Goal: Task Accomplishment & Management: Use online tool/utility

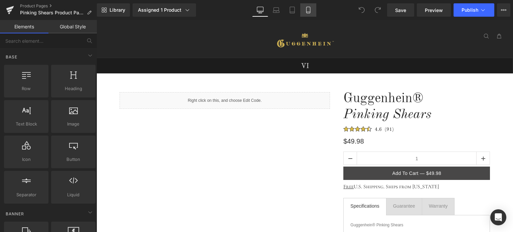
click at [303, 10] on link "Mobile" at bounding box center [308, 9] width 16 height 13
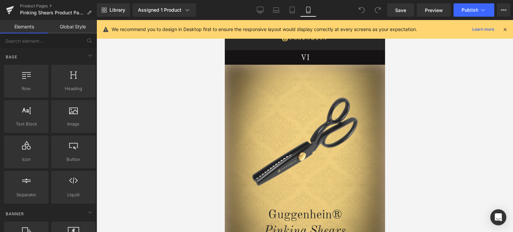
click at [506, 28] on icon at bounding box center [505, 29] width 6 height 6
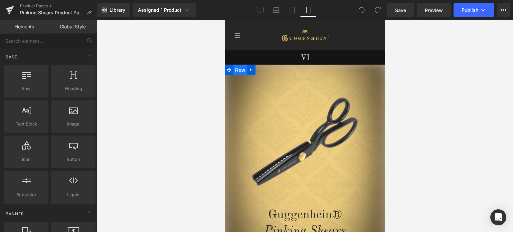
click at [233, 71] on span "Row" at bounding box center [239, 70] width 13 height 10
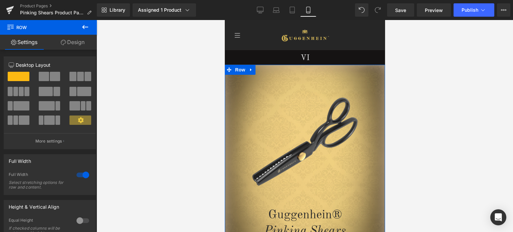
click at [74, 44] on link "Design" at bounding box center [72, 42] width 48 height 15
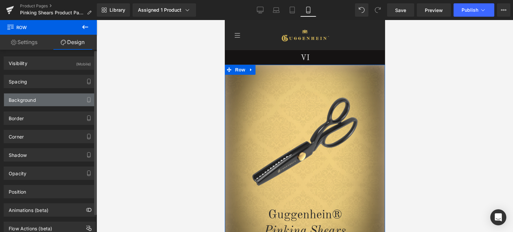
click at [37, 103] on div "Background" at bounding box center [50, 100] width 92 height 13
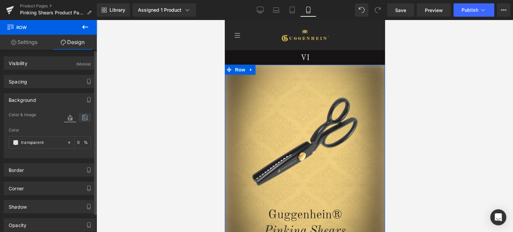
click at [81, 117] on icon at bounding box center [85, 117] width 12 height 9
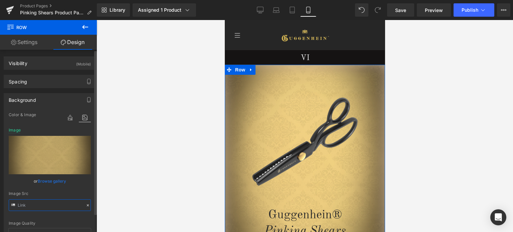
click at [44, 207] on input "text" at bounding box center [50, 205] width 82 height 12
type input "[URL][DOMAIN_NAME]"
click at [80, 189] on div "Image Quality Lighter Lightest Lighter Lighter Lightest Only support for UCare …" at bounding box center [50, 170] width 82 height 118
click at [34, 5] on link "Product Pages" at bounding box center [58, 5] width 77 height 5
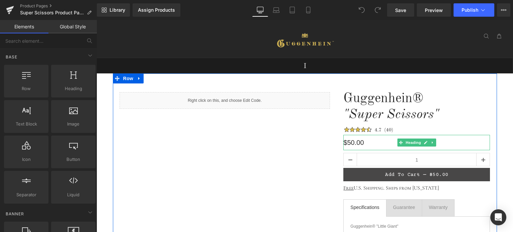
click at [355, 145] on h1 "$50.00" at bounding box center [416, 142] width 147 height 15
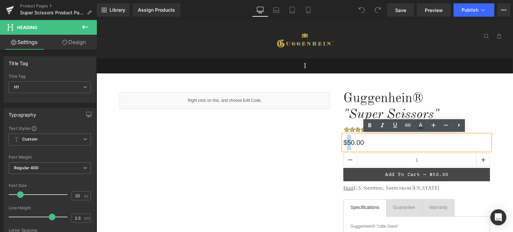
click at [346, 142] on h1 "$50.00" at bounding box center [416, 142] width 147 height 15
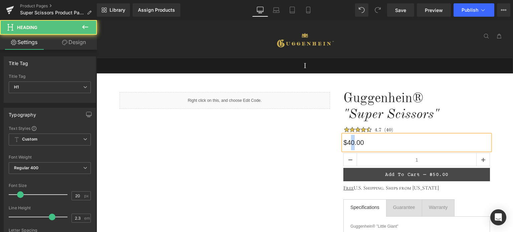
click at [349, 141] on h1 "$40.00" at bounding box center [416, 142] width 147 height 15
drag, startPoint x: 363, startPoint y: 140, endPoint x: 355, endPoint y: 141, distance: 8.1
click at [355, 141] on h1 "$49.00" at bounding box center [416, 142] width 147 height 15
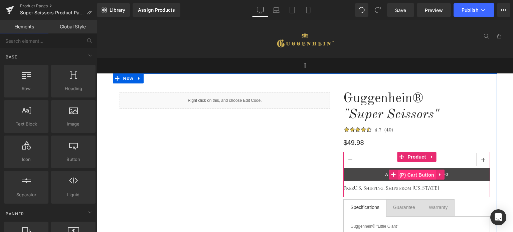
click at [416, 175] on span "(P) Cart Button" at bounding box center [417, 175] width 38 height 10
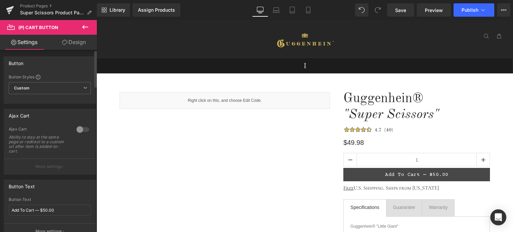
scroll to position [67, 0]
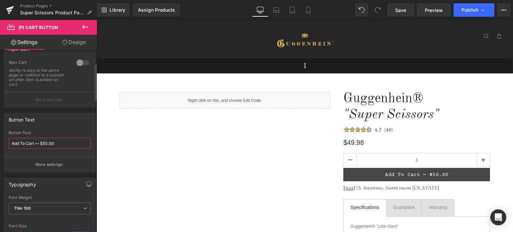
click at [47, 144] on input "Add To Cart — $50.00" at bounding box center [50, 143] width 82 height 11
drag, startPoint x: 54, startPoint y: 143, endPoint x: 49, endPoint y: 143, distance: 4.7
click at [49, 143] on input "Add To Cart — $49.00" at bounding box center [50, 143] width 82 height 11
type input "Add To Cart — $49.98"
drag, startPoint x: 91, startPoint y: 155, endPoint x: 90, endPoint y: 149, distance: 6.0
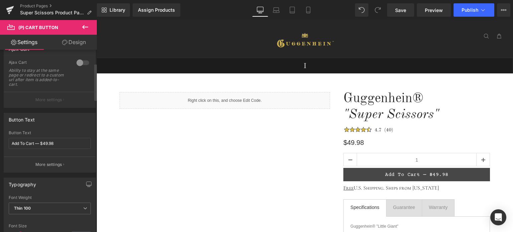
click at [91, 155] on div "Add To Cart — $49.98 Button Text Add To Cart — $49.98 More settings" at bounding box center [50, 152] width 92 height 42
click at [309, 14] on link "Mobile" at bounding box center [308, 9] width 16 height 13
type input "20"
type input "100"
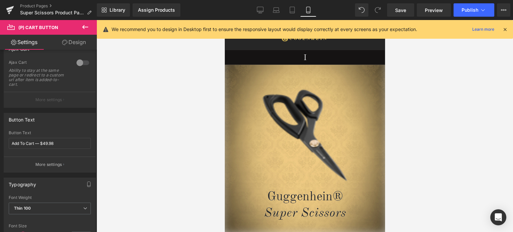
click at [505, 28] on icon at bounding box center [505, 29] width 6 height 6
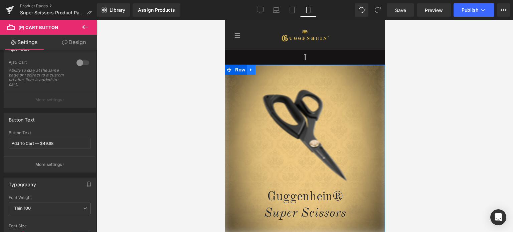
click at [250, 70] on icon at bounding box center [250, 69] width 1 height 3
click at [257, 71] on icon at bounding box center [259, 69] width 5 height 5
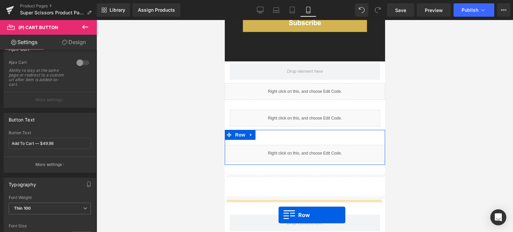
scroll to position [1199, 0]
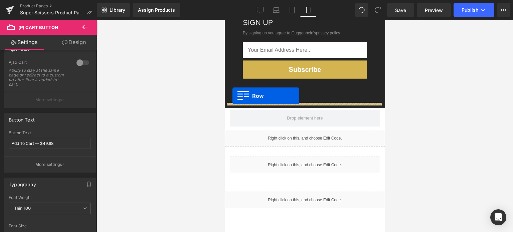
drag, startPoint x: 226, startPoint y: 51, endPoint x: 232, endPoint y: 96, distance: 45.5
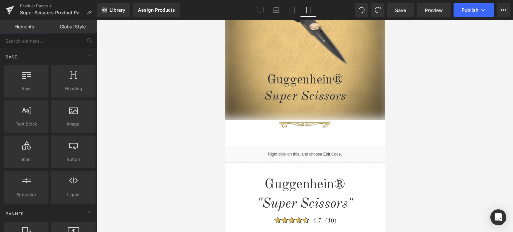
scroll to position [120, 0]
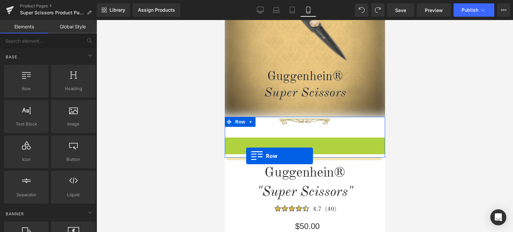
drag, startPoint x: 225, startPoint y: 142, endPoint x: 246, endPoint y: 156, distance: 25.0
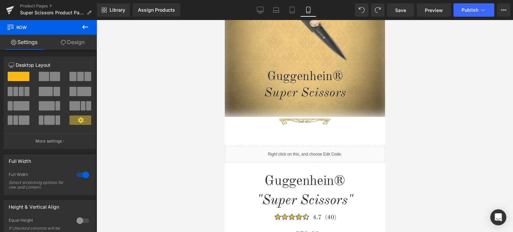
click at [85, 29] on icon at bounding box center [85, 27] width 8 height 8
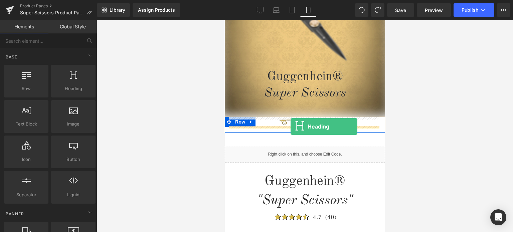
drag, startPoint x: 298, startPoint y: 102, endPoint x: 290, endPoint y: 127, distance: 25.5
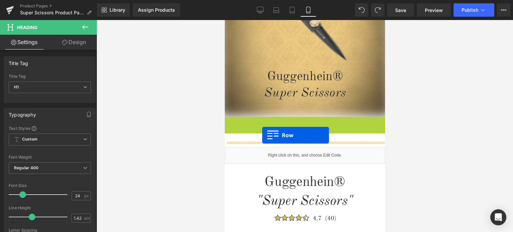
drag, startPoint x: 226, startPoint y: 121, endPoint x: 262, endPoint y: 135, distance: 39.0
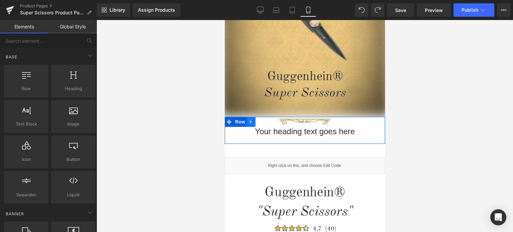
click at [249, 122] on icon at bounding box center [251, 121] width 5 height 5
click at [266, 122] on icon at bounding box center [268, 122] width 5 height 5
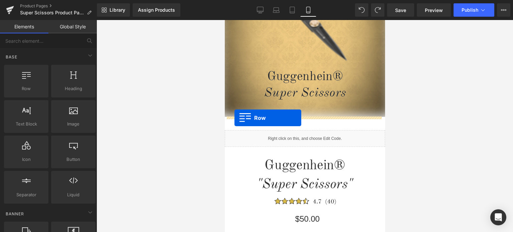
drag, startPoint x: 259, startPoint y: 101, endPoint x: 234, endPoint y: 118, distance: 30.1
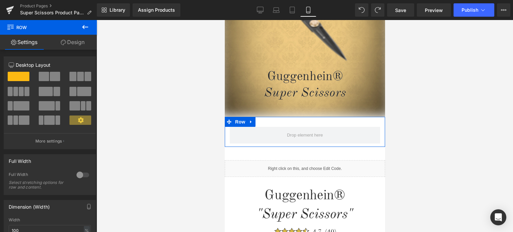
click at [84, 27] on icon at bounding box center [85, 27] width 6 height 4
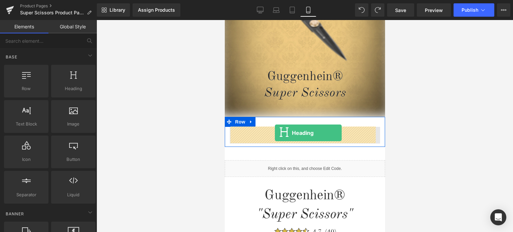
drag, startPoint x: 298, startPoint y: 97, endPoint x: 275, endPoint y: 133, distance: 43.0
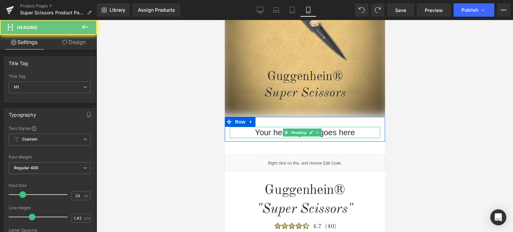
click at [344, 133] on h1 "Your heading text goes here" at bounding box center [305, 132] width 150 height 11
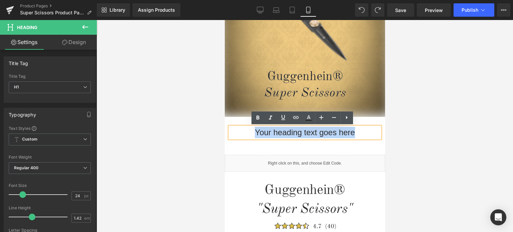
drag, startPoint x: 356, startPoint y: 133, endPoint x: 252, endPoint y: 130, distance: 104.3
click at [250, 131] on h1 "Your heading text goes here" at bounding box center [305, 132] width 150 height 11
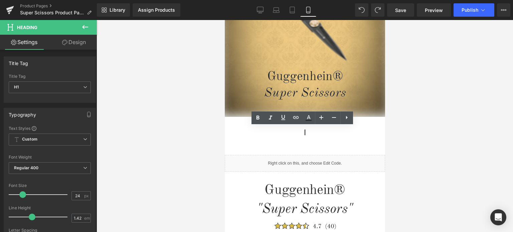
click at [450, 135] on div at bounding box center [305, 126] width 417 height 212
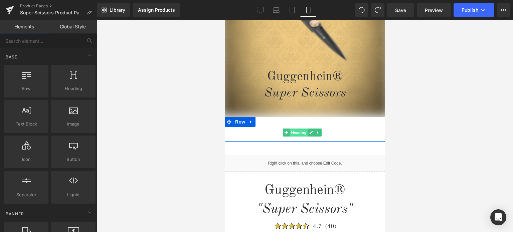
click at [301, 133] on span "Heading" at bounding box center [299, 133] width 18 height 8
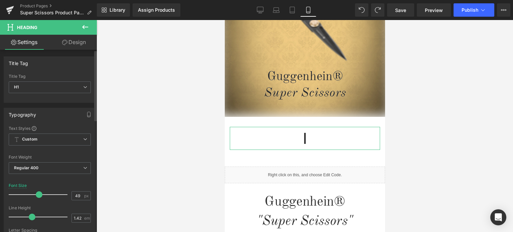
type input "48"
drag, startPoint x: 21, startPoint y: 192, endPoint x: 35, endPoint y: 194, distance: 13.8
click at [35, 194] on span at bounding box center [36, 194] width 7 height 7
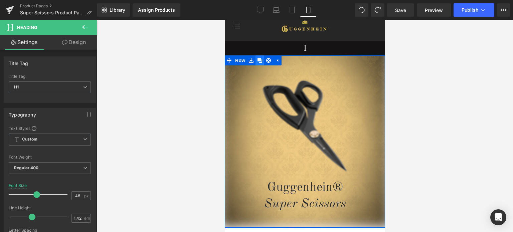
click at [257, 61] on icon at bounding box center [259, 60] width 5 height 5
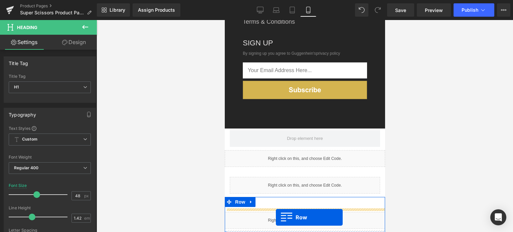
scroll to position [1186, 0]
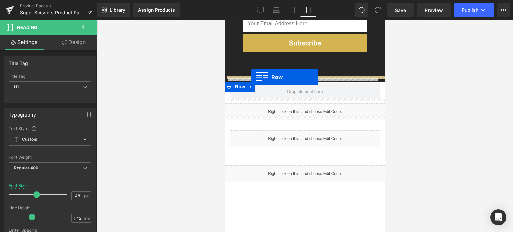
drag, startPoint x: 226, startPoint y: 45, endPoint x: 251, endPoint y: 77, distance: 40.7
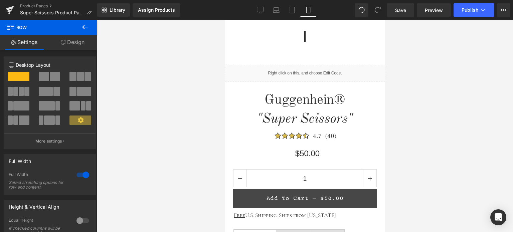
scroll to position [0, 0]
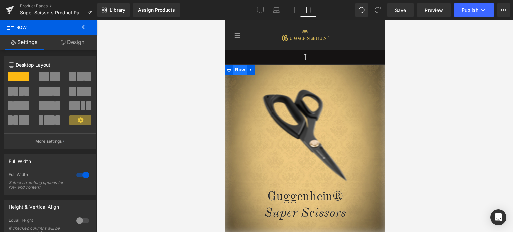
click at [236, 70] on span "Row" at bounding box center [239, 70] width 13 height 10
click at [79, 44] on link "Design" at bounding box center [72, 42] width 48 height 15
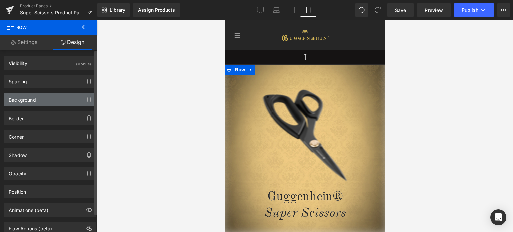
click at [44, 96] on div "Background" at bounding box center [50, 100] width 92 height 13
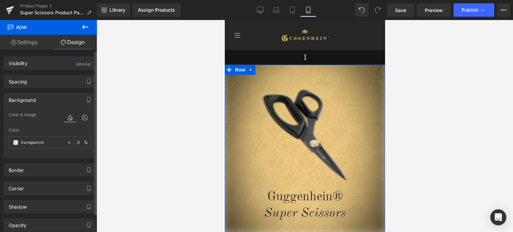
type input "transparent"
type input "0"
click at [84, 119] on icon at bounding box center [85, 117] width 12 height 9
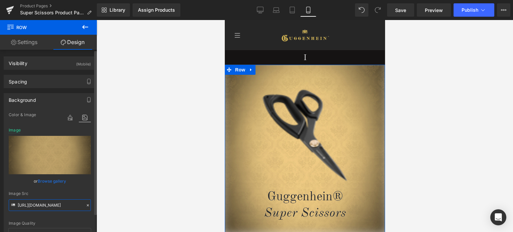
click at [42, 206] on input "https://cdn.shopify.com/s/files/1/0566/0963/6442/files/2-2_36c6abb3-b625-4310-8…" at bounding box center [50, 205] width 82 height 12
paste input "1_a5c48a9a-cc7e-4f98-9290-e510d344fc45.jpg?v=1755850327"
type input "[URL][DOMAIN_NAME]"
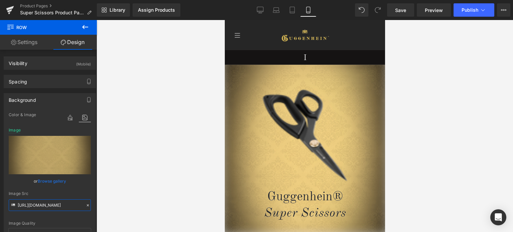
scroll to position [62, 0]
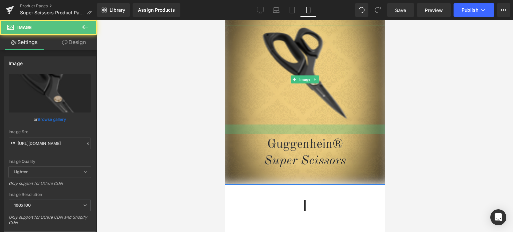
drag, startPoint x: 341, startPoint y: 124, endPoint x: 675, endPoint y: 134, distance: 333.9
click at [341, 134] on div "Image Guggenhein® Super Scissors Heading" at bounding box center [305, 97] width 160 height 145
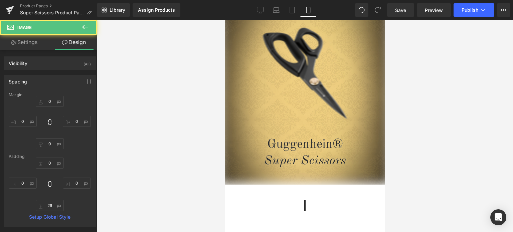
click at [448, 90] on div at bounding box center [305, 126] width 417 height 212
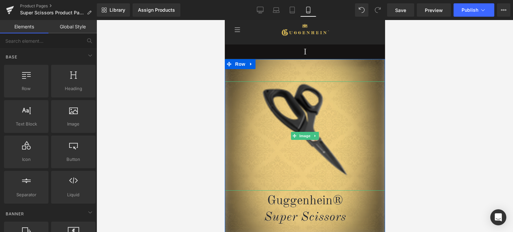
scroll to position [0, 0]
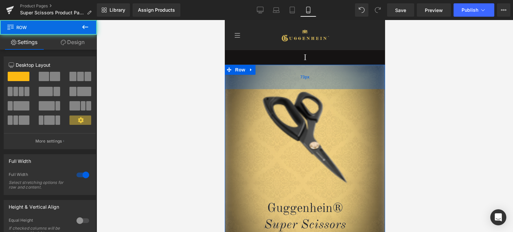
click at [335, 68] on div "73px" at bounding box center [305, 77] width 160 height 24
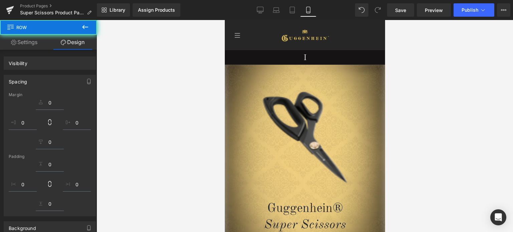
click at [436, 104] on div at bounding box center [305, 126] width 417 height 212
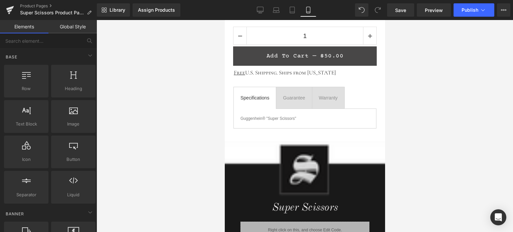
scroll to position [341, 0]
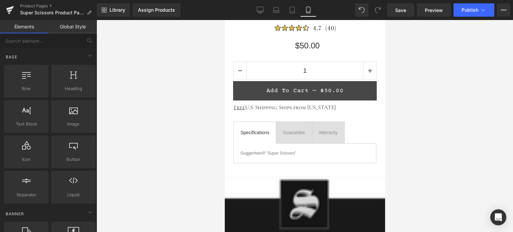
drag, startPoint x: 382, startPoint y: 32, endPoint x: 615, endPoint y: 91, distance: 240.7
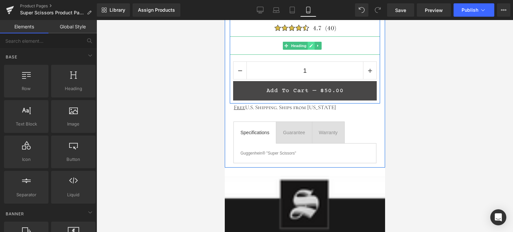
click at [310, 46] on icon at bounding box center [311, 45] width 3 height 3
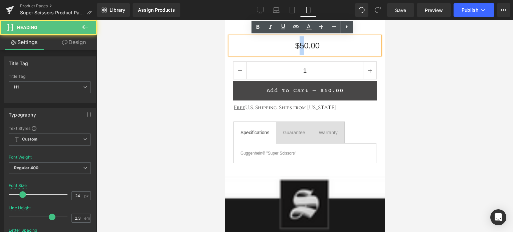
click at [298, 46] on h1 "$50.00" at bounding box center [307, 45] width 145 height 18
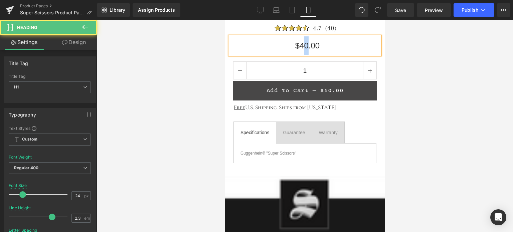
click at [302, 44] on h1 "$40.00" at bounding box center [307, 45] width 145 height 18
drag, startPoint x: 316, startPoint y: 44, endPoint x: 309, endPoint y: 45, distance: 7.4
click at [309, 45] on h1 "$49.00" at bounding box center [307, 45] width 145 height 18
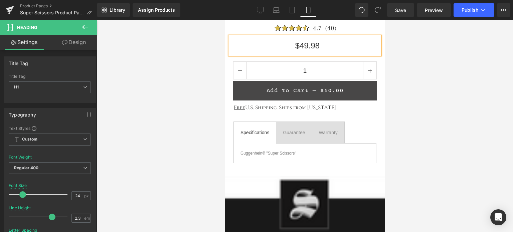
click at [432, 71] on div at bounding box center [305, 126] width 417 height 212
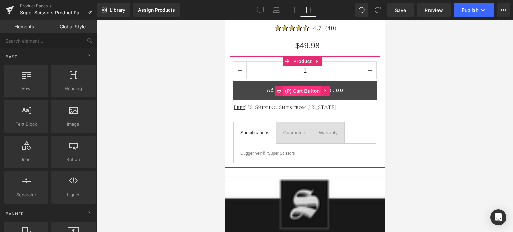
click at [304, 92] on span "(P) Cart Button" at bounding box center [302, 91] width 38 height 10
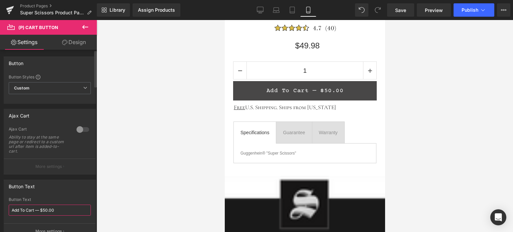
click at [44, 209] on input "Add To Cart — $50.00" at bounding box center [50, 210] width 82 height 11
drag, startPoint x: 55, startPoint y: 209, endPoint x: 49, endPoint y: 209, distance: 6.0
click at [49, 209] on input "Add To Cart — $49.00" at bounding box center [50, 210] width 82 height 11
type input "Add To Cart — $49.98"
click at [418, 113] on div at bounding box center [305, 126] width 417 height 212
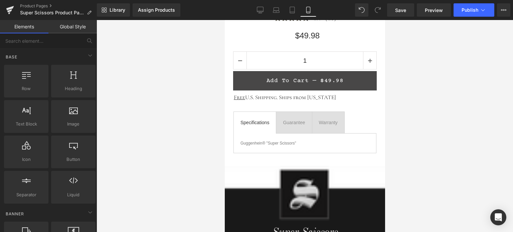
scroll to position [0, 0]
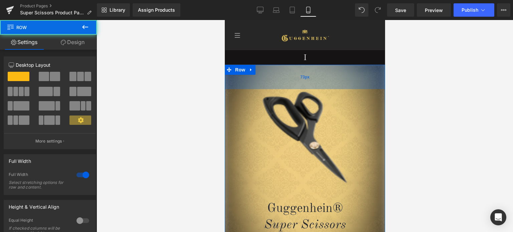
click at [343, 82] on div "73px" at bounding box center [305, 77] width 160 height 24
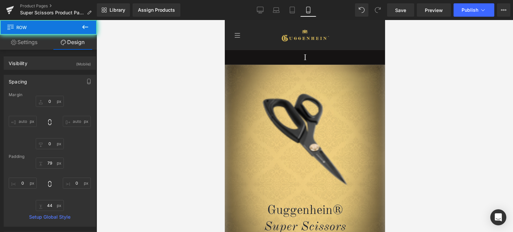
type input "0"
type input "79"
type input "0"
type input "44"
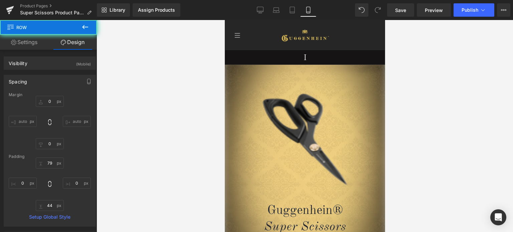
type input "0"
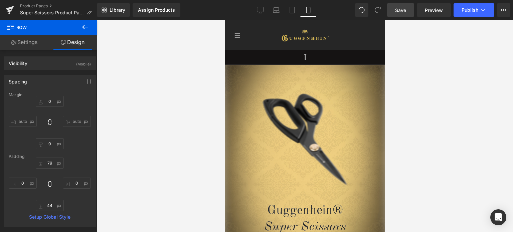
click at [402, 11] on span "Save" at bounding box center [400, 10] width 11 height 7
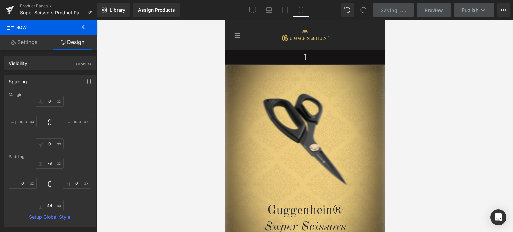
scroll to position [67, 0]
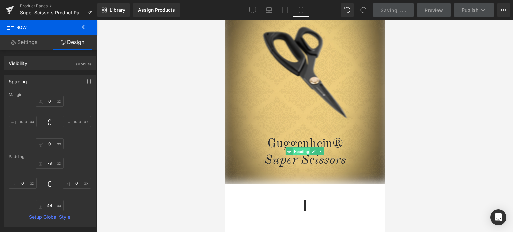
click at [297, 152] on span "Heading" at bounding box center [301, 152] width 18 height 8
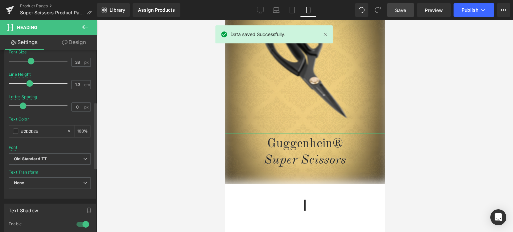
scroll to position [200, 0]
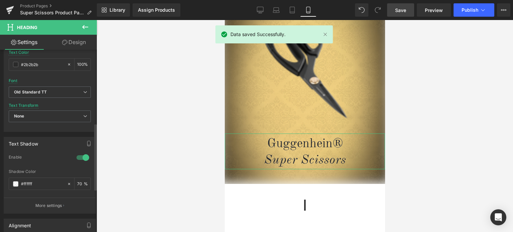
click at [81, 158] on div at bounding box center [83, 157] width 16 height 11
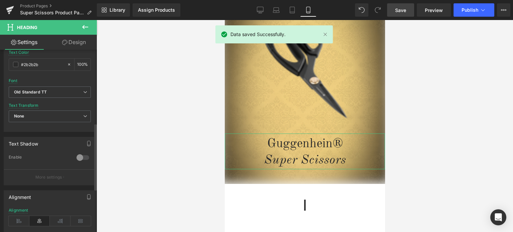
scroll to position [67, 0]
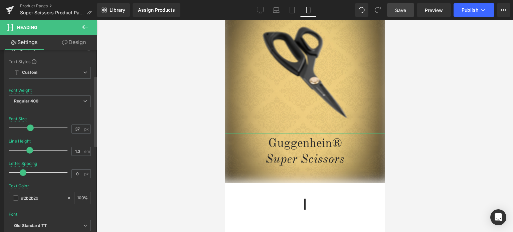
click at [29, 127] on span at bounding box center [30, 128] width 7 height 7
click at [408, 11] on link "Save" at bounding box center [400, 9] width 27 height 13
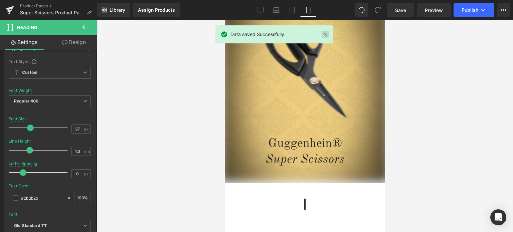
click at [325, 35] on link at bounding box center [325, 34] width 7 height 7
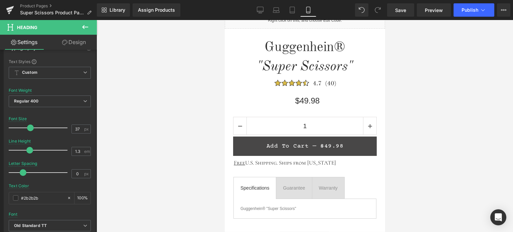
scroll to position [370, 0]
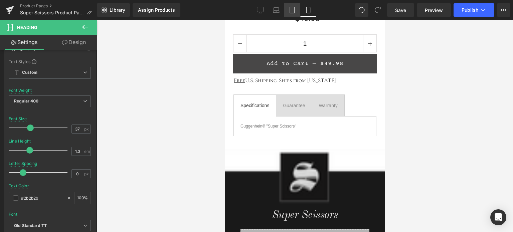
click at [293, 11] on icon at bounding box center [292, 10] width 7 height 7
type input "36"
type input "1.28"
type input "100"
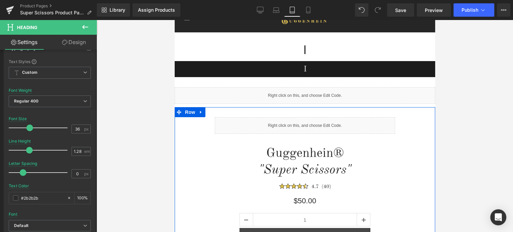
scroll to position [33, 0]
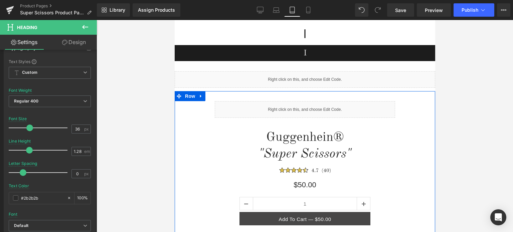
click at [300, 184] on div "$50.00 Heading" at bounding box center [304, 185] width 251 height 12
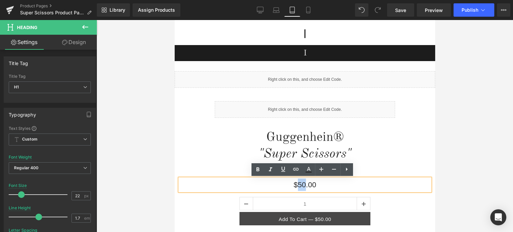
drag, startPoint x: 303, startPoint y: 184, endPoint x: 296, endPoint y: 184, distance: 6.7
click at [296, 184] on h1 "$50.00" at bounding box center [304, 185] width 251 height 12
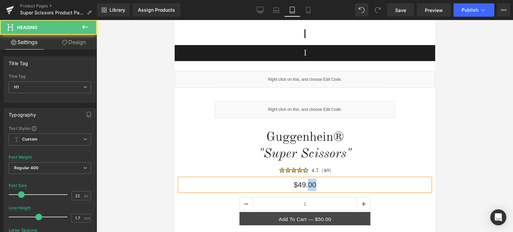
drag, startPoint x: 313, startPoint y: 184, endPoint x: 306, endPoint y: 184, distance: 6.7
click at [306, 184] on h1 "$49.00" at bounding box center [304, 185] width 251 height 12
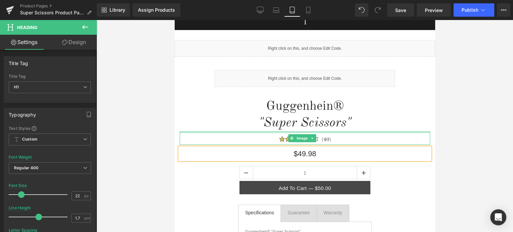
scroll to position [67, 0]
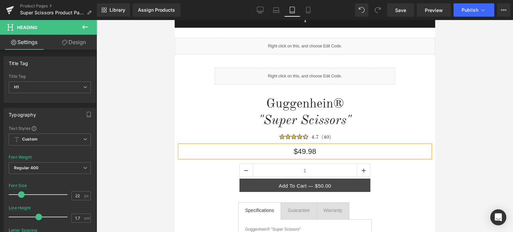
click at [509, 149] on div at bounding box center [305, 126] width 417 height 212
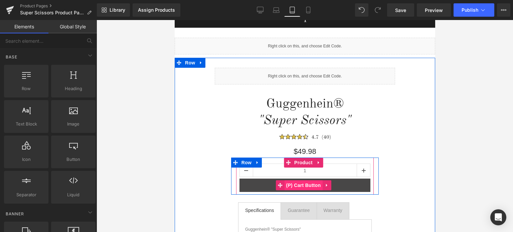
click at [299, 188] on span "(P) Cart Button" at bounding box center [303, 185] width 38 height 10
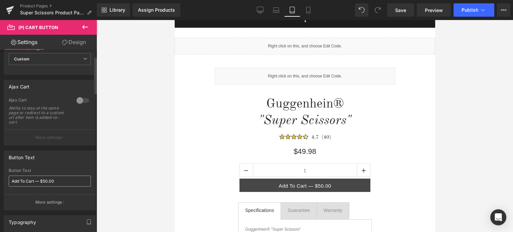
scroll to position [33, 0]
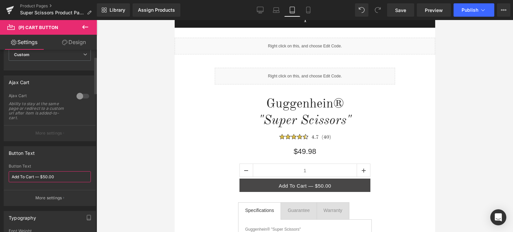
drag, startPoint x: 43, startPoint y: 177, endPoint x: 47, endPoint y: 177, distance: 4.0
click at [47, 177] on input "Add To Cart — $50.00" at bounding box center [50, 176] width 82 height 11
drag, startPoint x: 49, startPoint y: 177, endPoint x: 58, endPoint y: 177, distance: 9.0
click at [57, 177] on input "Add To Cart — $49.00" at bounding box center [50, 176] width 82 height 11
type input "Add To Cart — $49.98"
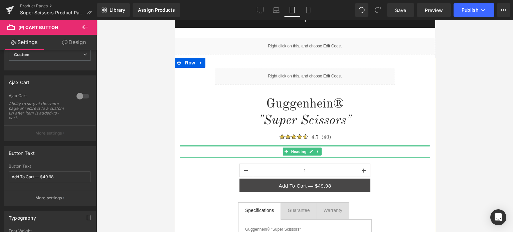
click at [410, 147] on div at bounding box center [304, 146] width 251 height 2
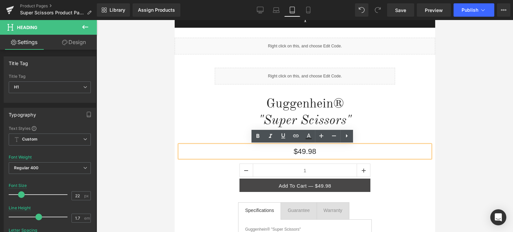
click at [485, 76] on div at bounding box center [305, 126] width 417 height 212
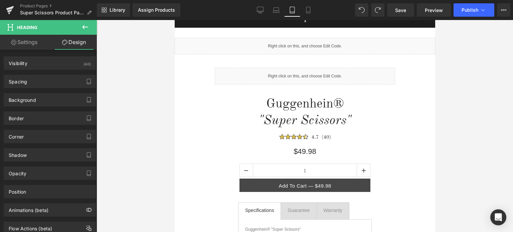
click at [468, 148] on div at bounding box center [305, 126] width 417 height 212
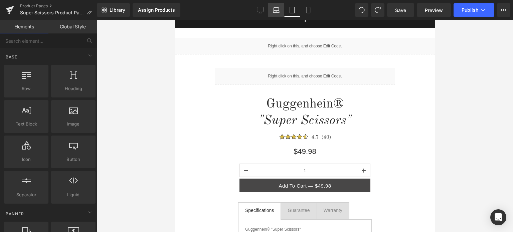
click at [275, 11] on icon at bounding box center [276, 10] width 7 height 7
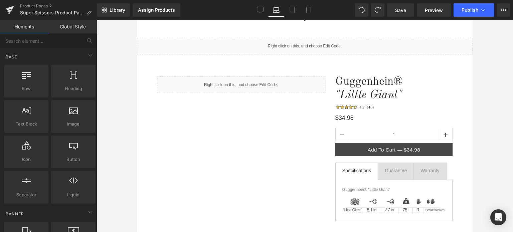
scroll to position [74, 0]
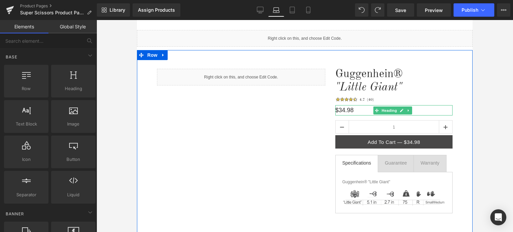
click at [339, 112] on h1 "$34.98" at bounding box center [393, 110] width 117 height 10
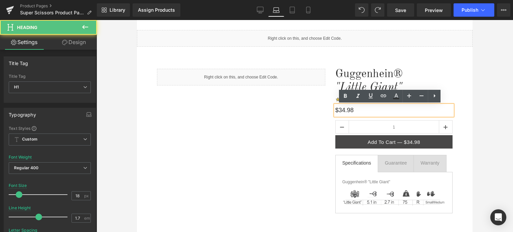
click at [339, 111] on h1 "$34.98" at bounding box center [393, 110] width 117 height 10
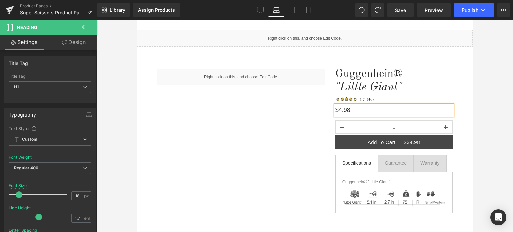
click at [338, 110] on h1 "$4.98" at bounding box center [393, 110] width 117 height 10
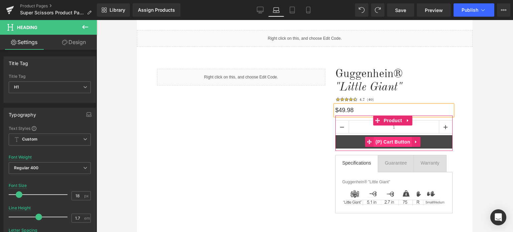
click at [394, 143] on span "(P) Cart Button" at bounding box center [393, 142] width 38 height 10
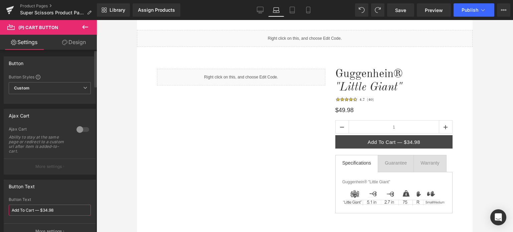
click at [44, 210] on input "Add To Cart — $34.98" at bounding box center [50, 210] width 82 height 11
click at [46, 210] on input "Add To Cart — $44.98" at bounding box center [50, 210] width 82 height 11
click at [45, 209] on input "Add To Cart — $44.98" at bounding box center [50, 210] width 82 height 11
type input "Add To Cart — $49.98"
click at [257, 12] on icon at bounding box center [260, 10] width 7 height 7
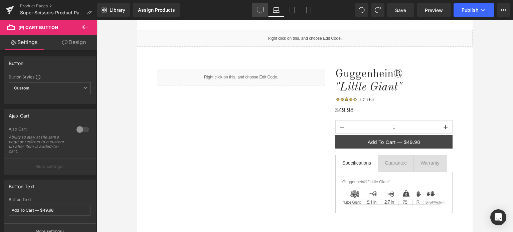
type input "100"
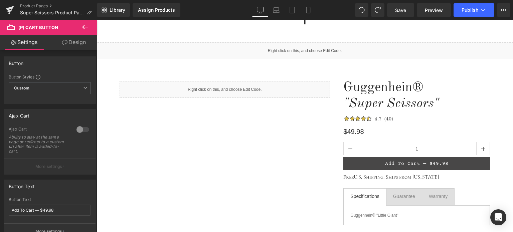
scroll to position [0, 0]
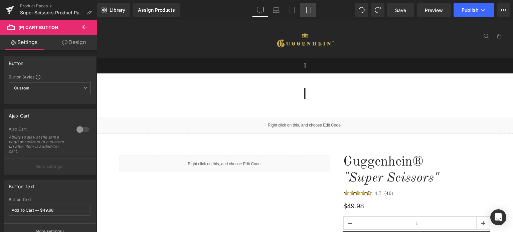
drag, startPoint x: 312, startPoint y: 10, endPoint x: 313, endPoint y: 7, distance: 3.5
click at [312, 10] on link "Mobile" at bounding box center [308, 9] width 16 height 13
type input "20"
type input "100"
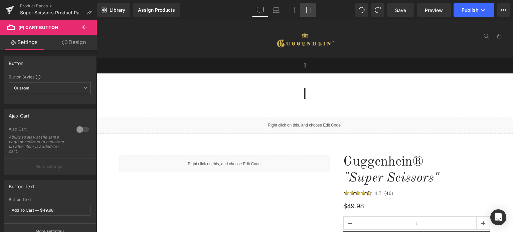
type input "160"
type input "58"
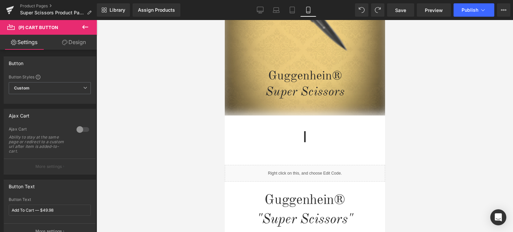
scroll to position [173, 0]
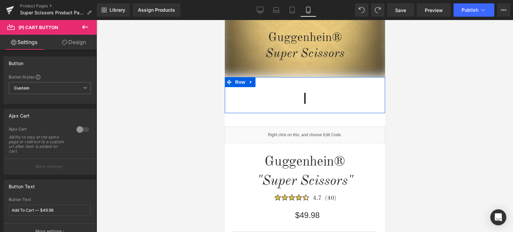
click at [237, 83] on span "Row" at bounding box center [239, 82] width 13 height 10
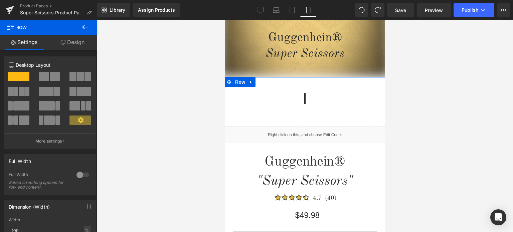
click at [73, 42] on link "Design" at bounding box center [72, 42] width 48 height 15
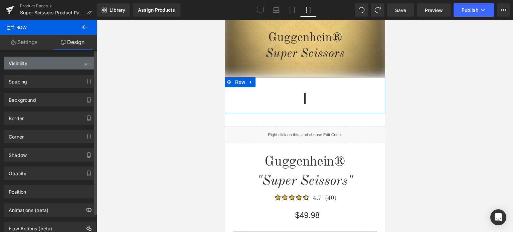
click at [54, 65] on div "Visibility (All)" at bounding box center [50, 63] width 92 height 13
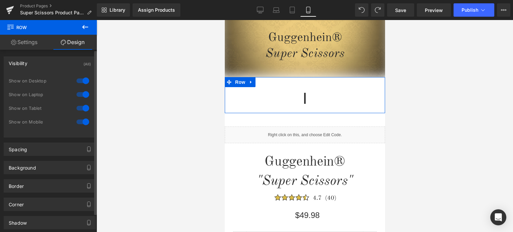
click at [80, 81] on div at bounding box center [83, 81] width 16 height 11
click at [79, 94] on div at bounding box center [83, 94] width 16 height 11
drag, startPoint x: 81, startPoint y: 107, endPoint x: 82, endPoint y: 99, distance: 7.5
click at [82, 107] on div at bounding box center [83, 108] width 16 height 11
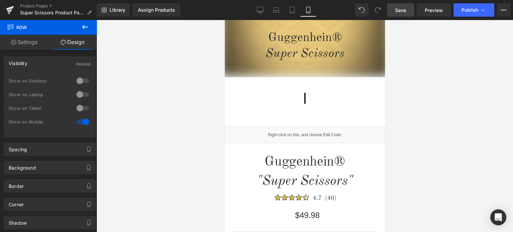
click at [402, 9] on span "Save" at bounding box center [400, 10] width 11 height 7
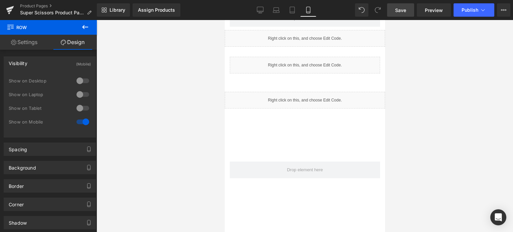
scroll to position [1431, 0]
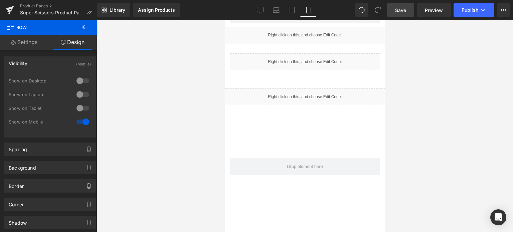
drag, startPoint x: 383, startPoint y: 60, endPoint x: 610, endPoint y: 220, distance: 278.5
click at [433, 10] on span "Preview" at bounding box center [434, 10] width 18 height 7
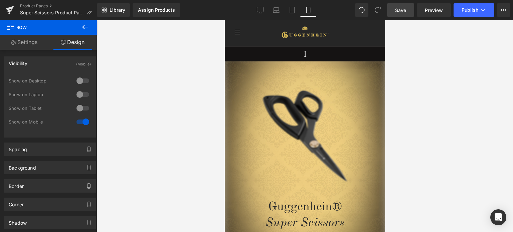
scroll to position [167, 0]
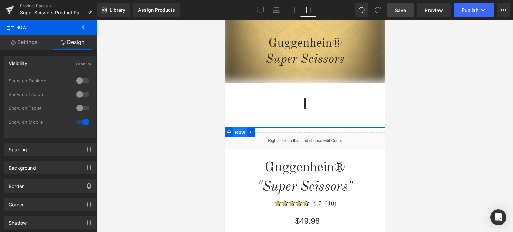
click at [234, 131] on span "Row" at bounding box center [239, 132] width 13 height 10
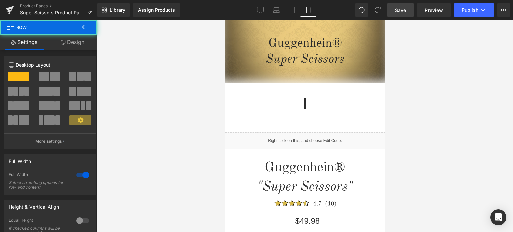
click at [78, 44] on link "Design" at bounding box center [72, 42] width 48 height 15
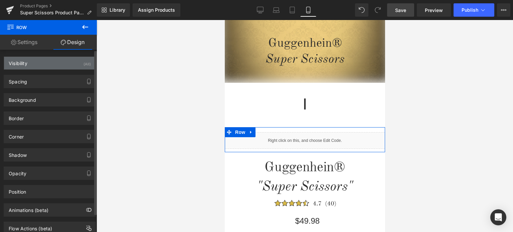
click at [47, 64] on div "Visibility (All)" at bounding box center [50, 63] width 92 height 13
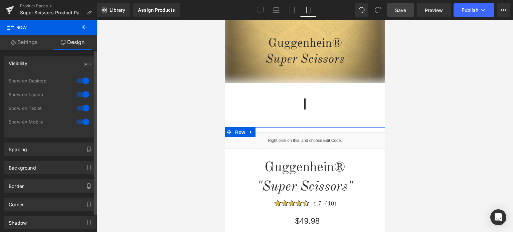
click at [82, 81] on div at bounding box center [83, 81] width 16 height 11
drag, startPoint x: 81, startPoint y: 95, endPoint x: 81, endPoint y: 101, distance: 6.1
click at [81, 95] on div at bounding box center [83, 94] width 16 height 11
click at [80, 107] on div at bounding box center [83, 108] width 16 height 11
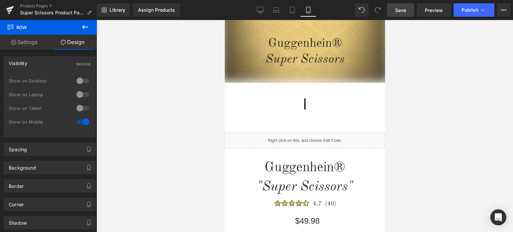
click at [408, 11] on link "Save" at bounding box center [400, 9] width 27 height 13
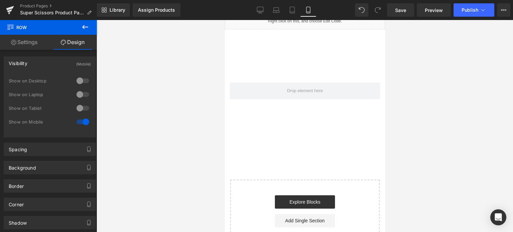
scroll to position [1353, 0]
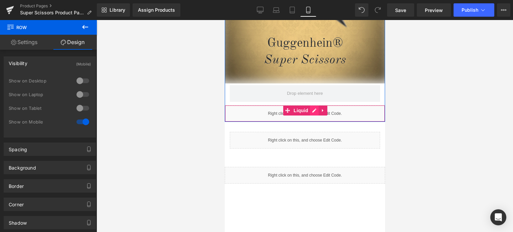
click at [309, 105] on div "Liquid" at bounding box center [305, 113] width 160 height 17
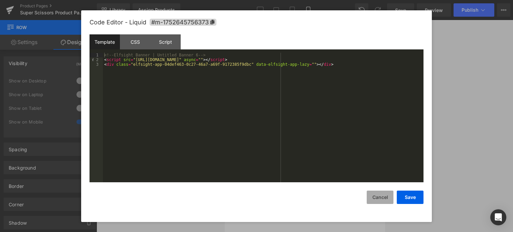
click at [384, 197] on button "Cancel" at bounding box center [380, 197] width 27 height 13
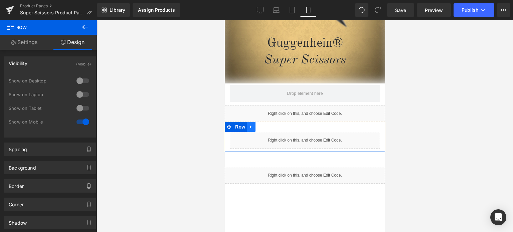
click at [253, 123] on link at bounding box center [251, 127] width 9 height 10
click at [267, 125] on icon at bounding box center [268, 127] width 5 height 5
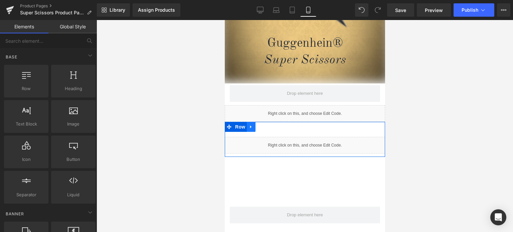
click at [250, 125] on icon at bounding box center [251, 127] width 5 height 5
click at [266, 125] on icon at bounding box center [268, 127] width 5 height 5
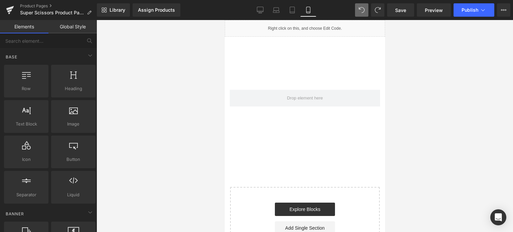
scroll to position [1443, 0]
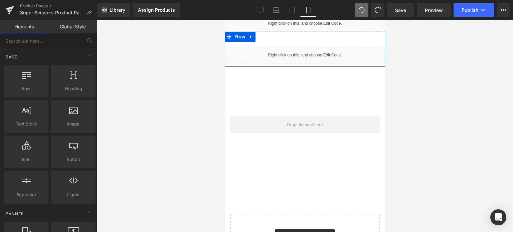
click at [312, 48] on div "Liquid" at bounding box center [305, 55] width 160 height 17
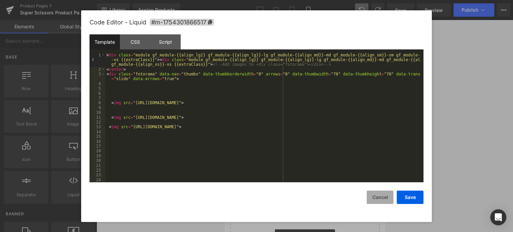
drag, startPoint x: 382, startPoint y: 202, endPoint x: 157, endPoint y: 182, distance: 225.8
click at [382, 202] on button "Cancel" at bounding box center [380, 197] width 27 height 13
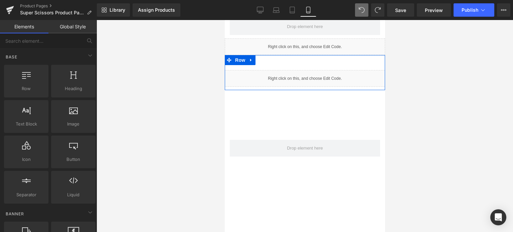
scroll to position [1409, 0]
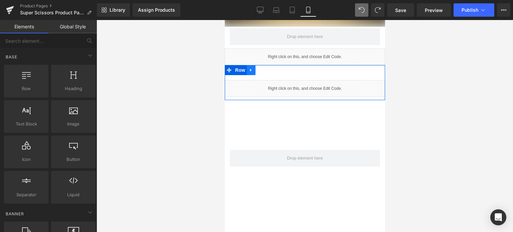
click at [249, 68] on icon at bounding box center [251, 70] width 5 height 5
click at [266, 68] on icon at bounding box center [268, 70] width 5 height 5
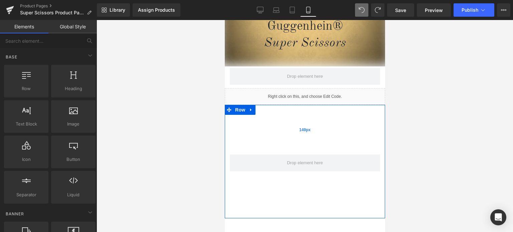
scroll to position [1343, 0]
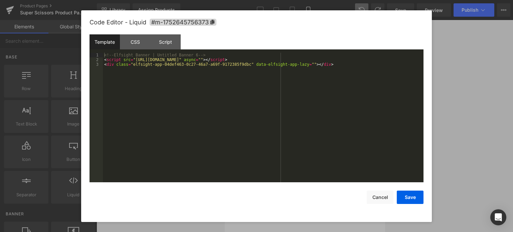
click at [311, 115] on div "Liquid" at bounding box center [305, 123] width 160 height 17
click at [409, 201] on button "Save" at bounding box center [410, 197] width 27 height 13
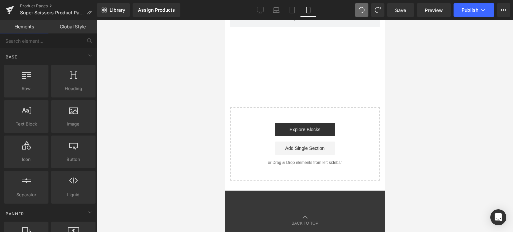
scroll to position [1381, 0]
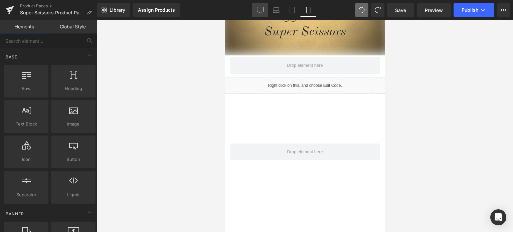
click at [263, 8] on icon at bounding box center [260, 10] width 7 height 7
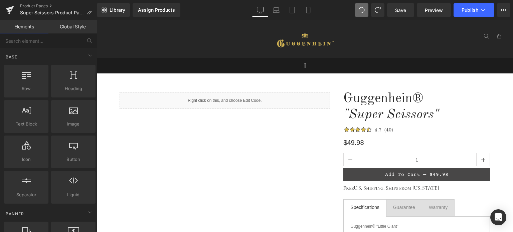
scroll to position [234, 0]
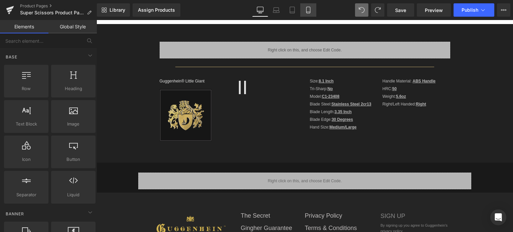
click at [310, 10] on icon at bounding box center [308, 10] width 7 height 7
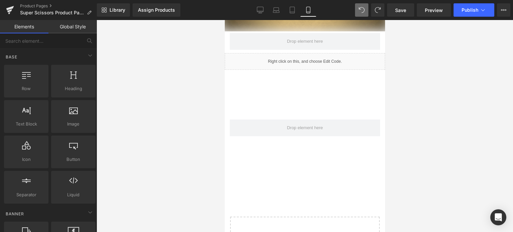
scroll to position [1338, 0]
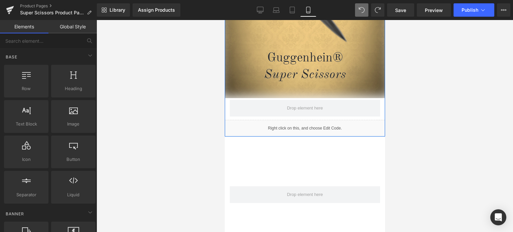
click at [310, 122] on div "Liquid" at bounding box center [305, 128] width 160 height 17
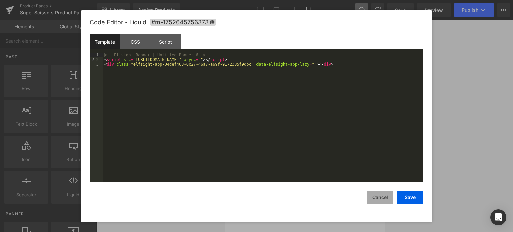
click at [381, 194] on button "Cancel" at bounding box center [380, 197] width 27 height 13
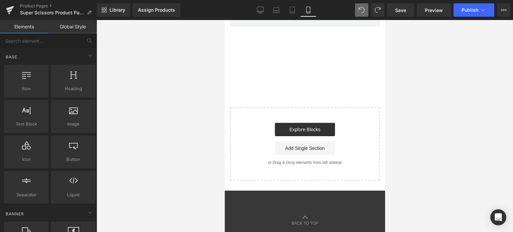
scroll to position [1347, 0]
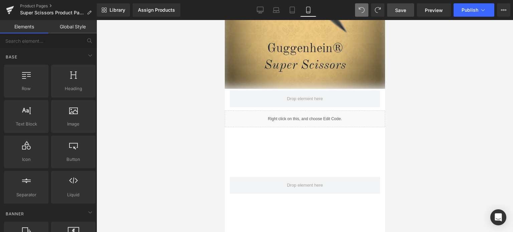
click at [406, 9] on span "Save" at bounding box center [400, 10] width 11 height 7
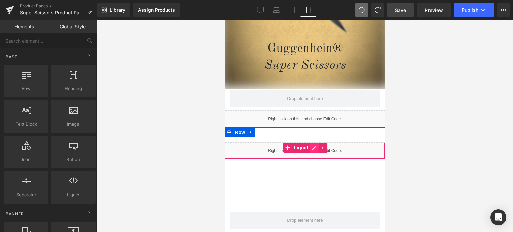
click at [310, 144] on div "Liquid" at bounding box center [305, 150] width 160 height 17
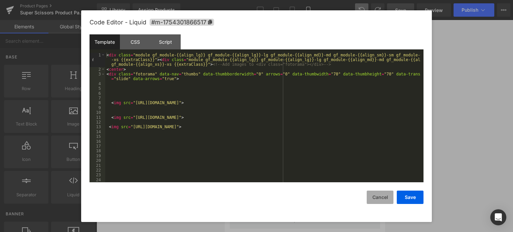
click at [380, 198] on button "Cancel" at bounding box center [380, 197] width 27 height 13
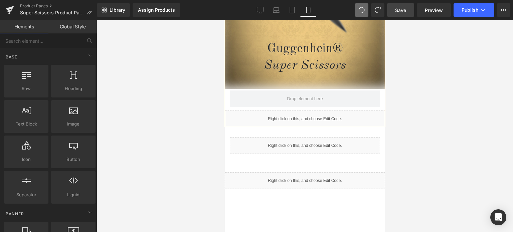
click at [310, 112] on div "Liquid" at bounding box center [305, 119] width 160 height 17
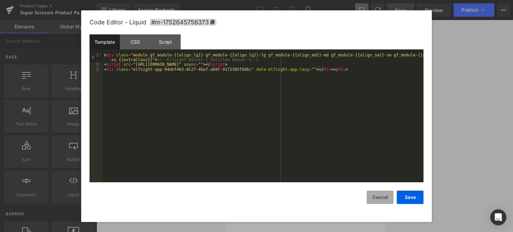
click at [377, 195] on button "Cancel" at bounding box center [380, 197] width 27 height 13
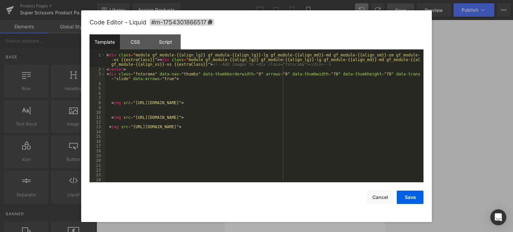
click at [310, 173] on div "Liquid" at bounding box center [305, 180] width 160 height 17
click at [381, 200] on button "Cancel" at bounding box center [380, 197] width 27 height 13
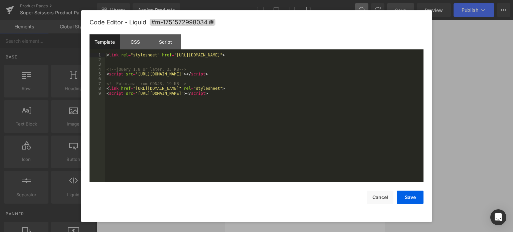
click at [309, 137] on div "Liquid" at bounding box center [305, 145] width 150 height 17
click at [376, 196] on button "Cancel" at bounding box center [380, 197] width 27 height 13
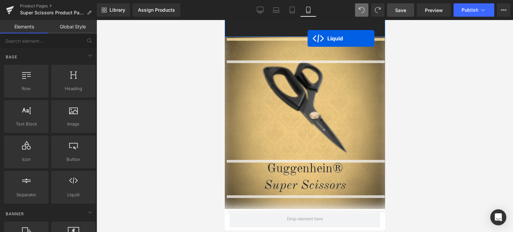
scroll to position [1140, 0]
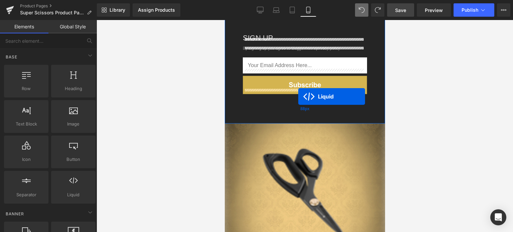
drag, startPoint x: 285, startPoint y: 136, endPoint x: 298, endPoint y: 97, distance: 41.6
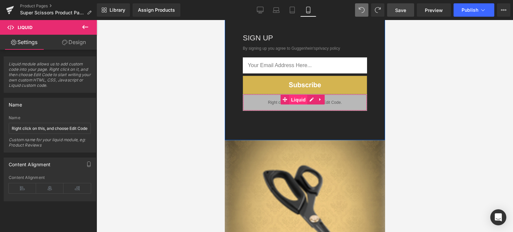
click at [291, 95] on span "Liquid" at bounding box center [298, 100] width 18 height 10
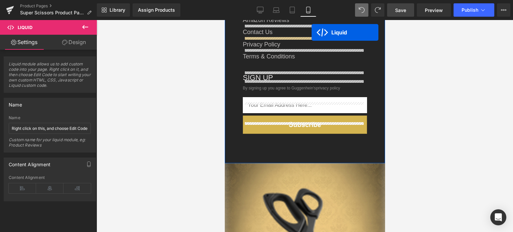
scroll to position [1087, 0]
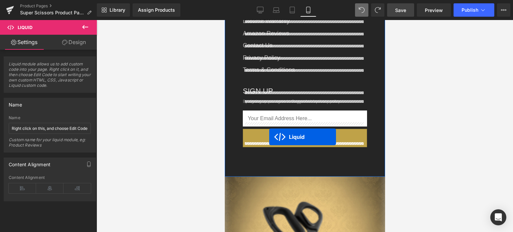
drag, startPoint x: 283, startPoint y: 97, endPoint x: 269, endPoint y: 137, distance: 42.6
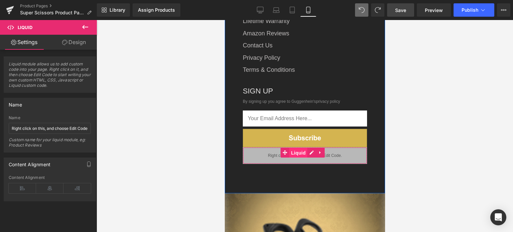
click at [299, 149] on span "Liquid" at bounding box center [298, 153] width 18 height 10
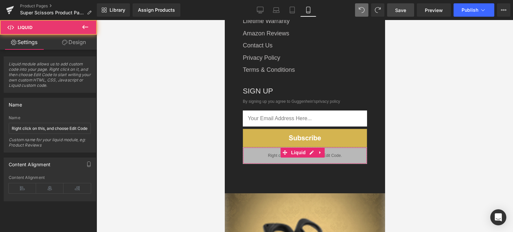
click at [75, 38] on link "Design" at bounding box center [74, 42] width 48 height 15
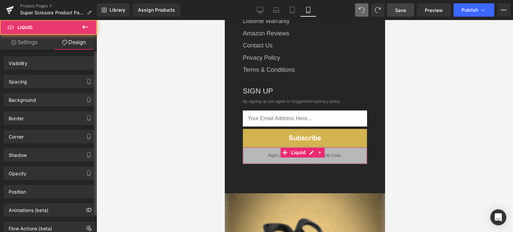
click at [49, 84] on div "Spacing" at bounding box center [50, 81] width 92 height 13
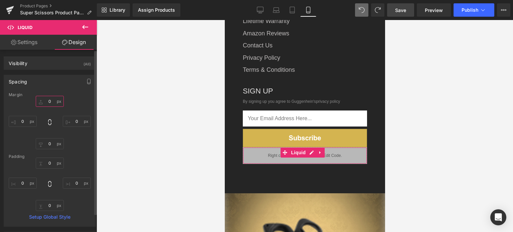
click at [50, 100] on input "0" at bounding box center [50, 101] width 28 height 11
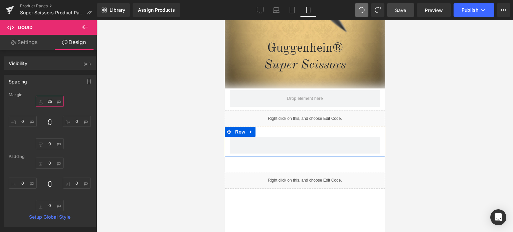
scroll to position [1370, 0]
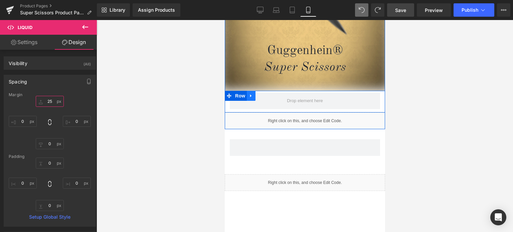
type input "25"
click at [250, 95] on icon at bounding box center [250, 96] width 1 height 3
click at [266, 94] on icon at bounding box center [268, 96] width 5 height 5
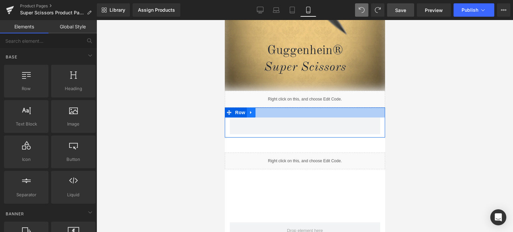
click at [253, 110] on link at bounding box center [251, 113] width 9 height 10
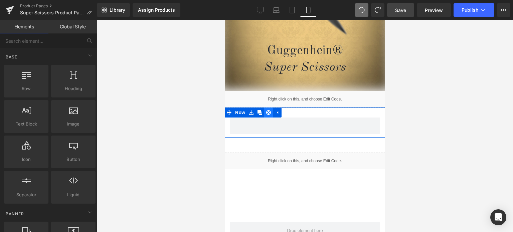
click at [268, 110] on icon at bounding box center [268, 112] width 5 height 5
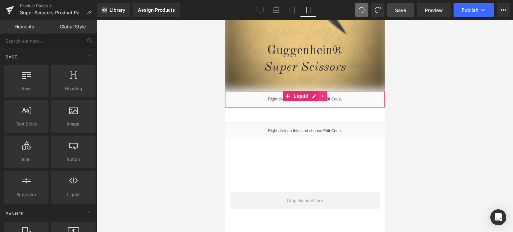
click at [320, 94] on icon at bounding box center [322, 96] width 5 height 5
click at [260, 101] on div "Image Guggenhein® Super Scissors Heading Row 44px Liquid Row" at bounding box center [305, 12] width 160 height 189
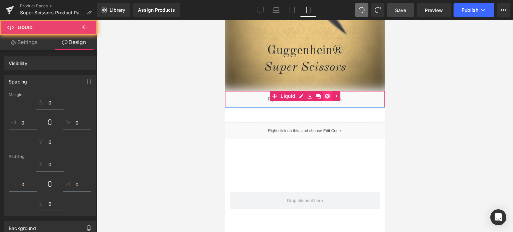
click at [325, 94] on icon at bounding box center [327, 96] width 5 height 5
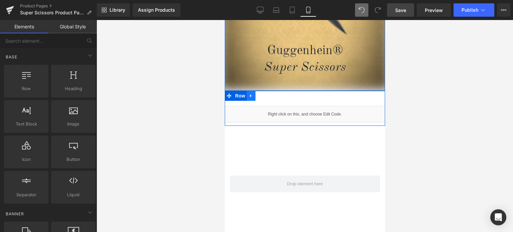
click at [249, 94] on icon at bounding box center [251, 96] width 5 height 5
click at [266, 93] on link at bounding box center [268, 96] width 9 height 10
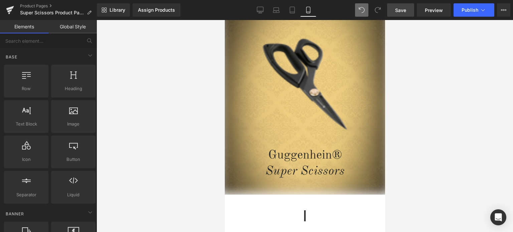
scroll to position [0, 0]
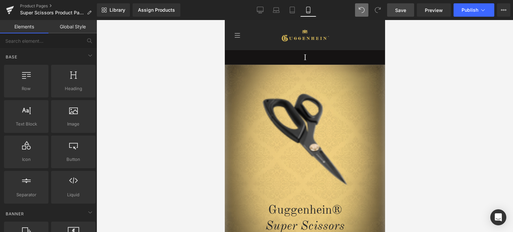
drag, startPoint x: 382, startPoint y: 187, endPoint x: 637, endPoint y: 36, distance: 295.8
click at [403, 10] on span "Save" at bounding box center [400, 10] width 11 height 7
click at [405, 11] on span "Save" at bounding box center [400, 10] width 11 height 7
drag, startPoint x: 382, startPoint y: 70, endPoint x: 619, endPoint y: 40, distance: 239.4
click at [401, 10] on span "Save" at bounding box center [400, 10] width 11 height 7
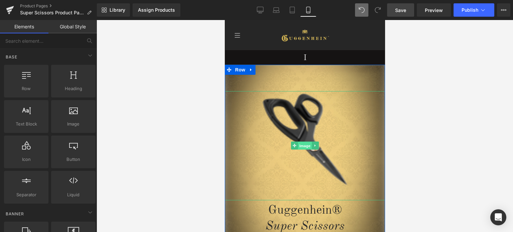
click at [302, 146] on span "Image" at bounding box center [305, 146] width 14 height 8
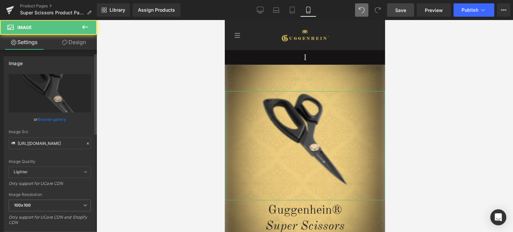
scroll to position [33, 0]
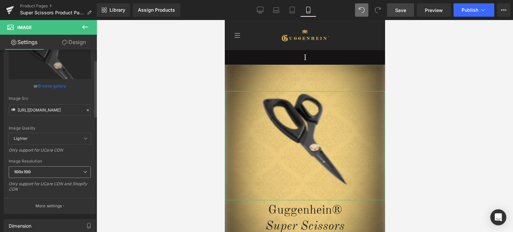
click at [50, 171] on span "100x100" at bounding box center [50, 172] width 82 height 12
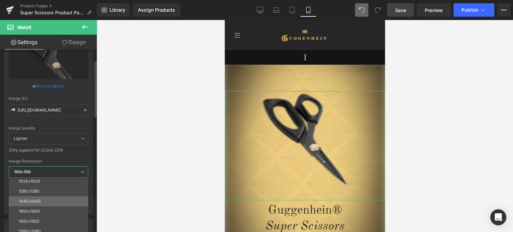
scroll to position [96, 0]
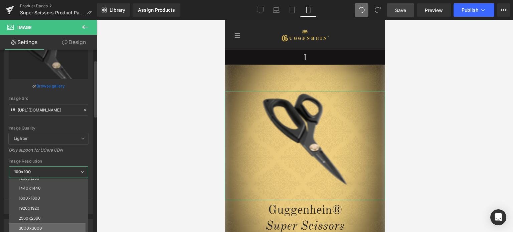
click at [40, 225] on li "3000x3000" at bounding box center [50, 228] width 83 height 10
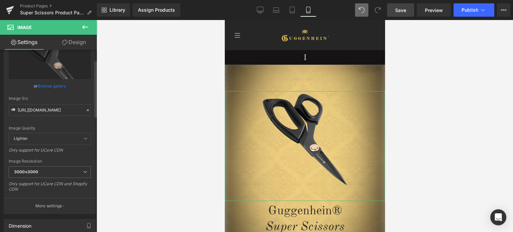
type input "https://cdn.shopify.com/s/files/1/0566/0963/6442/files/2-4_1c1186a0-ddf9-4772-a…"
click at [404, 10] on span "Save" at bounding box center [400, 10] width 11 height 7
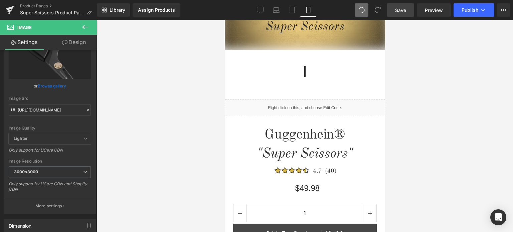
scroll to position [267, 0]
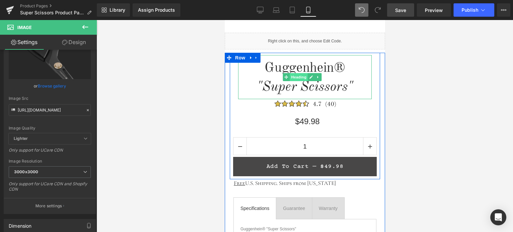
click at [297, 76] on span "Heading" at bounding box center [299, 77] width 18 height 8
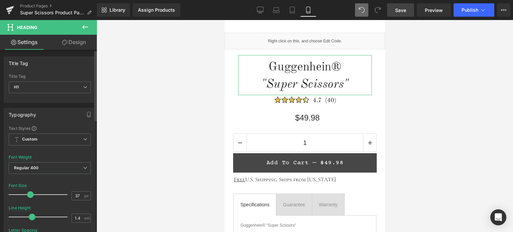
click at [31, 194] on span at bounding box center [30, 194] width 7 height 7
type input "39"
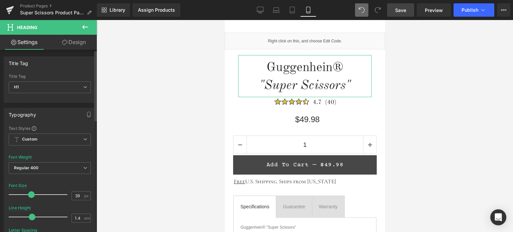
click at [28, 193] on span at bounding box center [31, 194] width 7 height 7
click at [408, 12] on link "Save" at bounding box center [400, 9] width 27 height 13
click at [403, 9] on span "Save" at bounding box center [400, 10] width 11 height 7
click at [402, 11] on span "Save" at bounding box center [400, 10] width 11 height 7
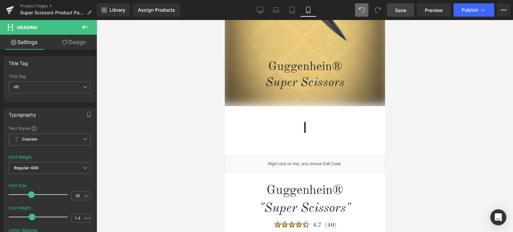
scroll to position [65, 0]
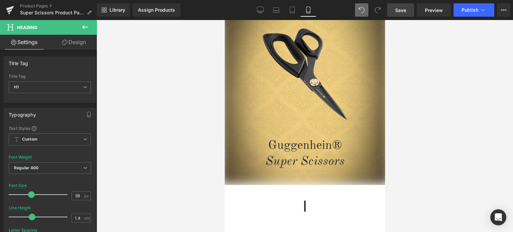
drag, startPoint x: 384, startPoint y: 74, endPoint x: 613, endPoint y: 70, distance: 229.2
click at [302, 82] on span "Image" at bounding box center [305, 81] width 14 height 8
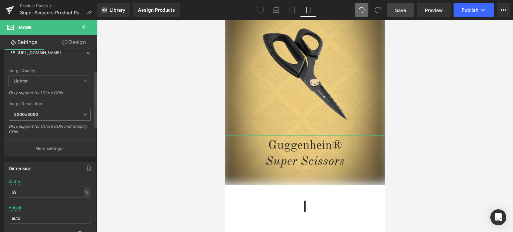
scroll to position [67, 0]
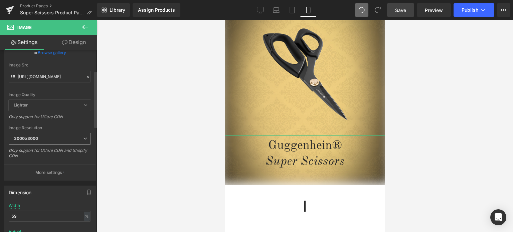
click at [43, 139] on span "3000x3000" at bounding box center [50, 139] width 82 height 12
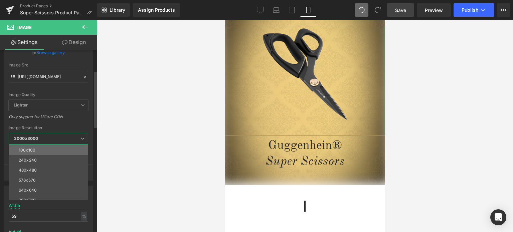
click at [43, 147] on li "100x100" at bounding box center [50, 150] width 83 height 10
type input "https://cdn.shopify.com/s/files/1/0566/0963/6442/files/2-4_1c1186a0-ddf9-4772-a…"
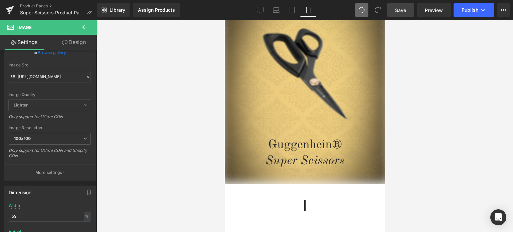
click at [402, 9] on span "Save" at bounding box center [400, 10] width 11 height 7
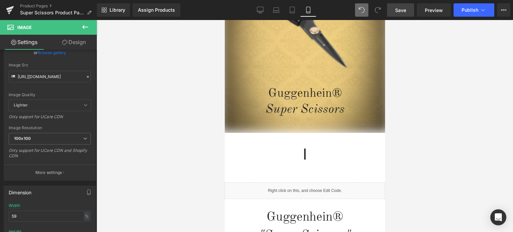
scroll to position [0, 0]
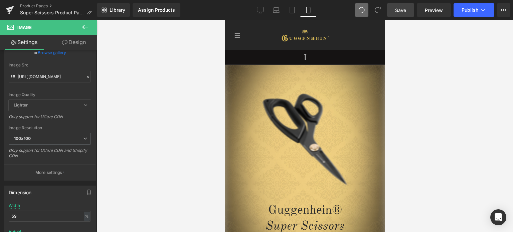
drag, startPoint x: 382, startPoint y: 194, endPoint x: 621, endPoint y: 50, distance: 278.5
click at [400, 9] on span "Save" at bounding box center [400, 10] width 11 height 7
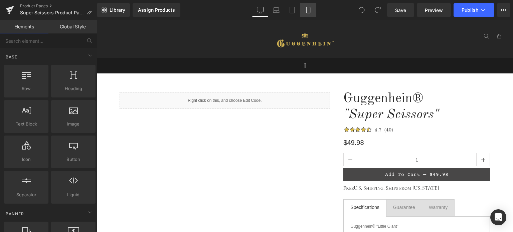
click at [308, 11] on icon at bounding box center [308, 10] width 7 height 7
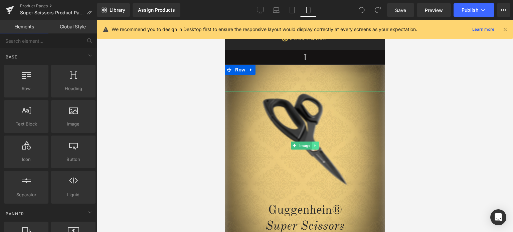
click at [313, 147] on icon at bounding box center [315, 146] width 4 height 4
click at [317, 147] on icon at bounding box center [319, 146] width 4 height 4
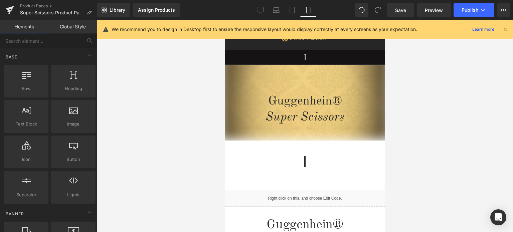
click at [505, 31] on icon at bounding box center [505, 29] width 6 height 6
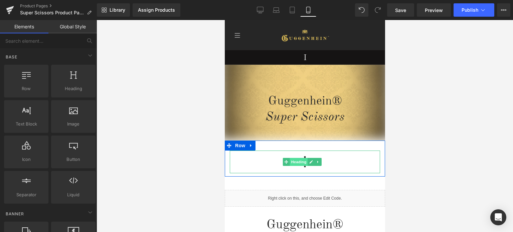
click at [301, 163] on span "Heading" at bounding box center [299, 162] width 18 height 8
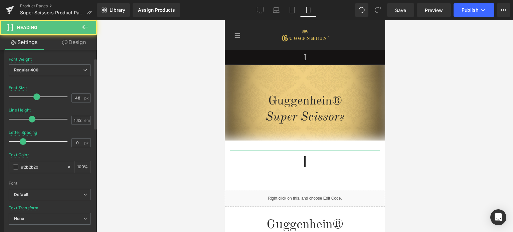
scroll to position [167, 0]
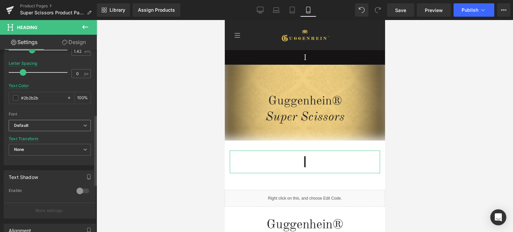
click at [41, 121] on span "Default" at bounding box center [50, 126] width 82 height 12
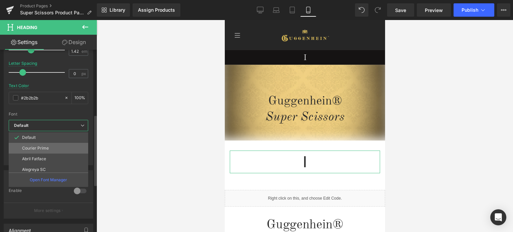
scroll to position [184, 0]
click at [52, 147] on li "Cormorant SC" at bounding box center [50, 145] width 83 height 11
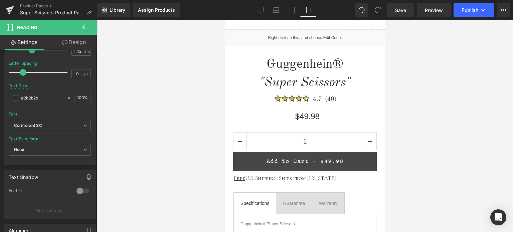
scroll to position [97, 0]
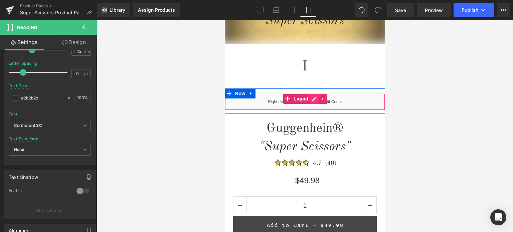
click at [312, 101] on div "Liquid" at bounding box center [305, 102] width 160 height 17
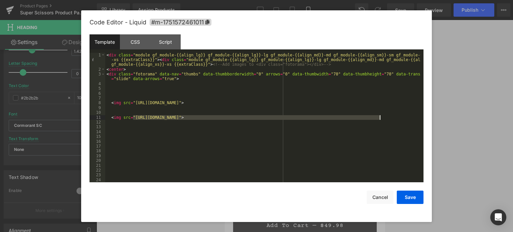
drag, startPoint x: 132, startPoint y: 117, endPoint x: 380, endPoint y: 118, distance: 247.6
click at [380, 118] on div "< div class = "module gf_module-{{align_lg}} gf_module-{{align_lg}}-lg gf_modul…" at bounding box center [263, 127] width 316 height 149
click at [375, 104] on div "< div class = "module gf_module-{{align_lg}} gf_module-{{align_lg}}-lg gf_modul…" at bounding box center [263, 127] width 316 height 149
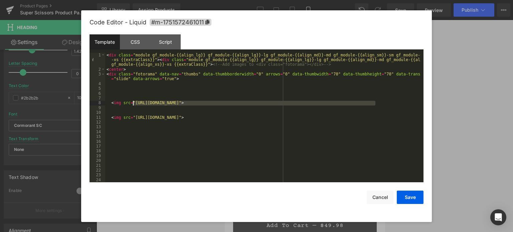
drag, startPoint x: 375, startPoint y: 102, endPoint x: 132, endPoint y: 102, distance: 242.5
click at [132, 102] on div "< div class = "module gf_module-{{align_lg}} gf_module-{{align_lg}}-lg gf_modul…" at bounding box center [263, 127] width 316 height 149
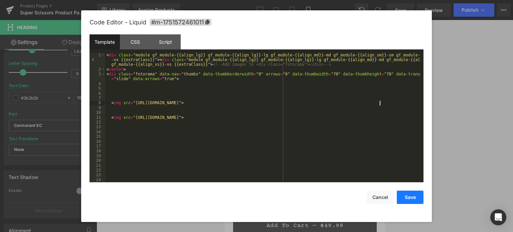
click at [413, 200] on button "Save" at bounding box center [410, 197] width 27 height 13
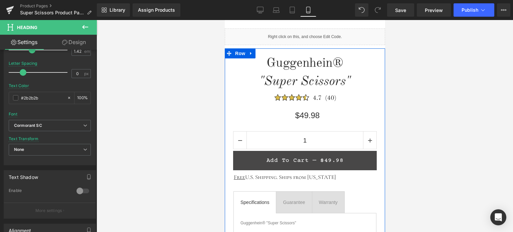
scroll to position [264, 0]
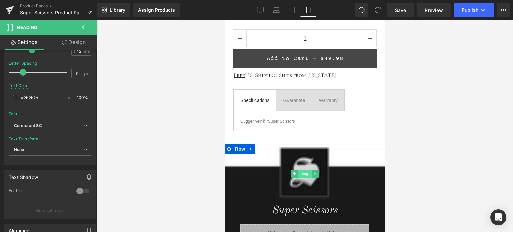
click at [299, 173] on span "Image" at bounding box center [305, 174] width 14 height 8
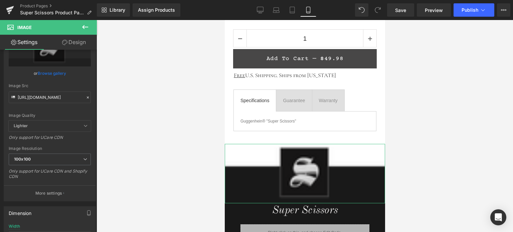
scroll to position [0, 0]
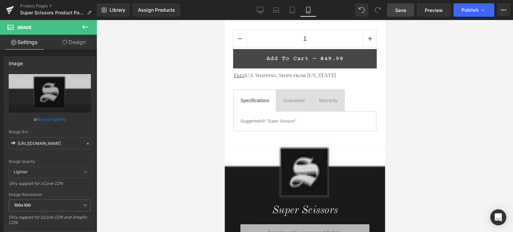
click at [404, 11] on span "Save" at bounding box center [400, 10] width 11 height 7
click at [438, 11] on span "Preview" at bounding box center [434, 10] width 18 height 7
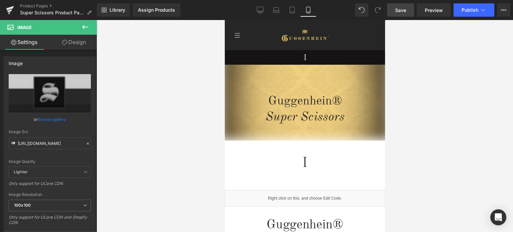
drag, startPoint x: 85, startPoint y: 28, endPoint x: 78, endPoint y: 18, distance: 12.5
click at [85, 28] on icon at bounding box center [85, 27] width 6 height 4
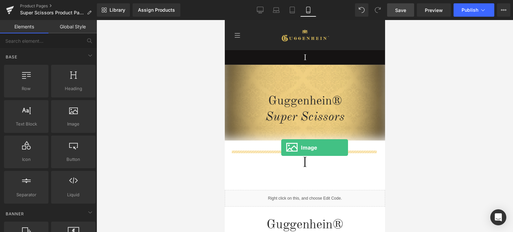
drag, startPoint x: 300, startPoint y: 137, endPoint x: 281, endPoint y: 148, distance: 22.1
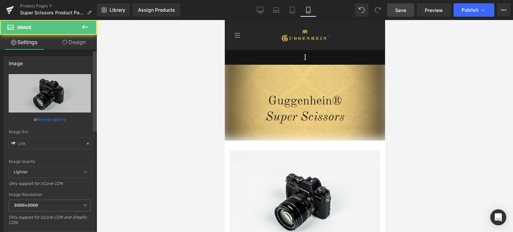
type input "//[DOMAIN_NAME][URL]"
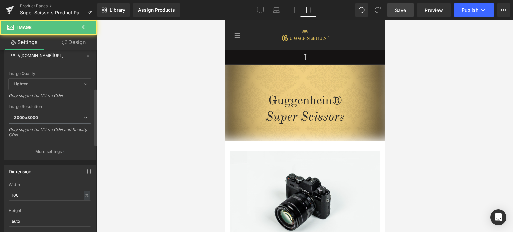
scroll to position [134, 0]
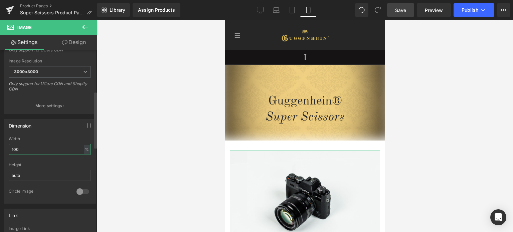
drag, startPoint x: 24, startPoint y: 147, endPoint x: 5, endPoint y: 147, distance: 19.7
click at [5, 147] on div "100% Width 100 % % px auto Height auto 0 Circle Image" at bounding box center [50, 170] width 92 height 67
type input "35"
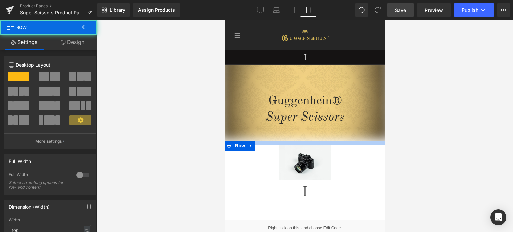
drag, startPoint x: 334, startPoint y: 145, endPoint x: 335, endPoint y: 139, distance: 5.7
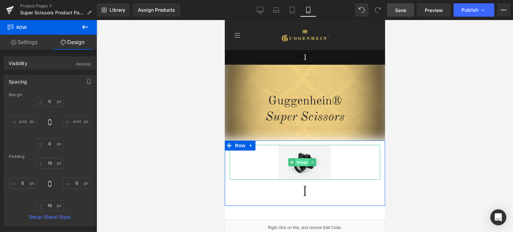
click at [302, 164] on span "Image" at bounding box center [302, 162] width 14 height 8
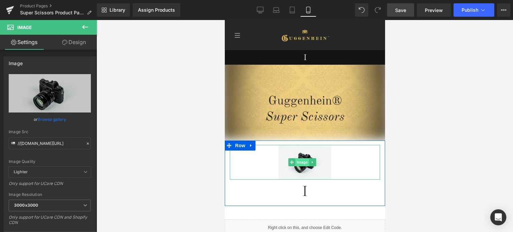
click at [303, 164] on span "Image" at bounding box center [302, 162] width 14 height 8
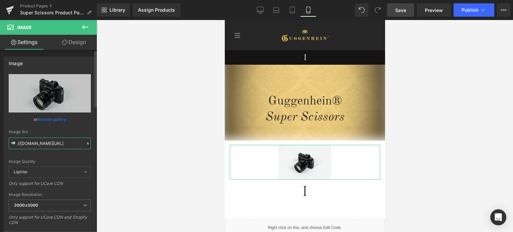
click at [41, 143] on input "//[DOMAIN_NAME][URL]" at bounding box center [50, 144] width 82 height 12
paste input "[URL][DOMAIN_NAME]"
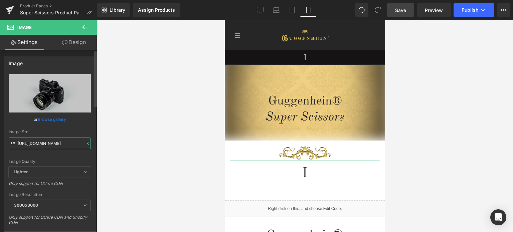
type input "[URL][DOMAIN_NAME]"
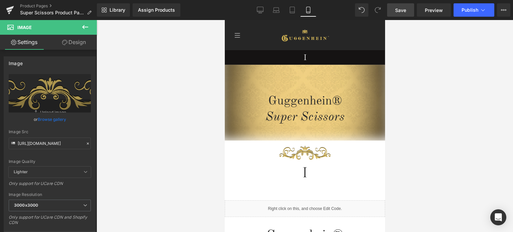
click at [87, 28] on icon at bounding box center [85, 27] width 8 height 8
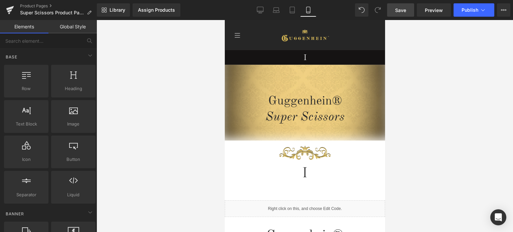
scroll to position [0, 0]
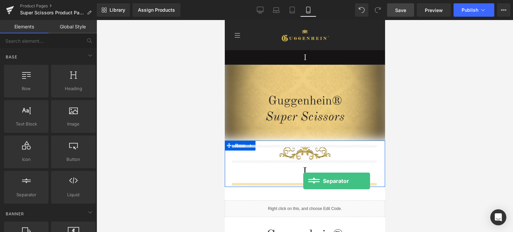
drag, startPoint x: 308, startPoint y: 205, endPoint x: 303, endPoint y: 181, distance: 24.6
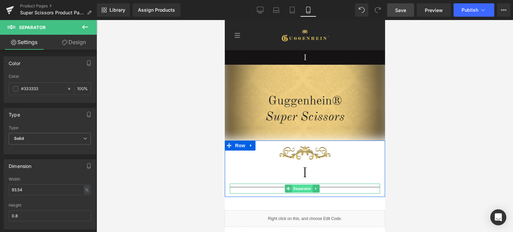
click at [305, 188] on span "Separator" at bounding box center [302, 189] width 21 height 8
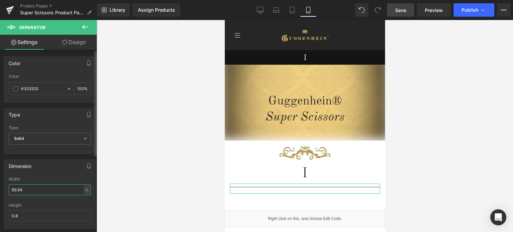
drag, startPoint x: 25, startPoint y: 190, endPoint x: 4, endPoint y: 190, distance: 20.7
click at [4, 190] on div "93.54% Width 93.54 % % px 0.8px Height 0.8" at bounding box center [50, 203] width 92 height 52
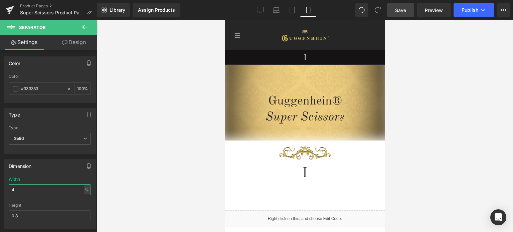
type input "4"
click at [403, 10] on span "Save" at bounding box center [400, 10] width 11 height 7
click at [400, 9] on span "Save" at bounding box center [400, 10] width 11 height 7
click at [405, 11] on span "Save" at bounding box center [400, 10] width 11 height 7
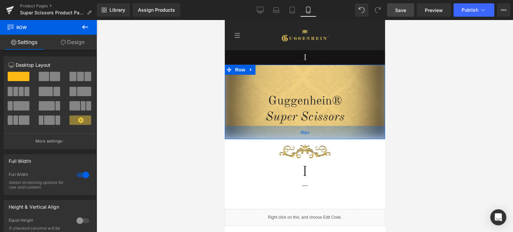
click at [342, 133] on div "40px" at bounding box center [305, 132] width 160 height 13
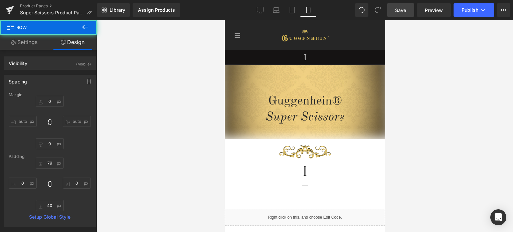
type input "0"
type input "79"
type input "0"
type input "40"
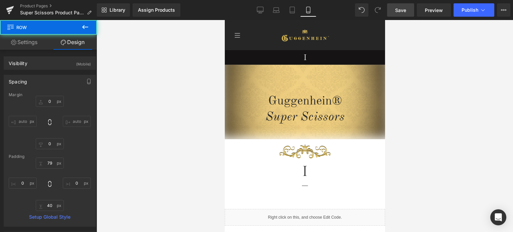
type input "0"
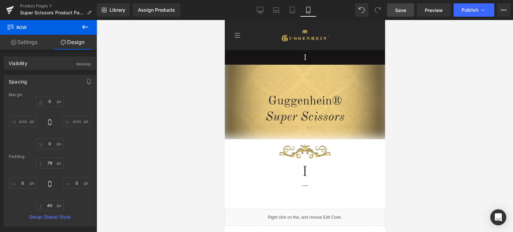
click at [405, 10] on span "Save" at bounding box center [400, 10] width 11 height 7
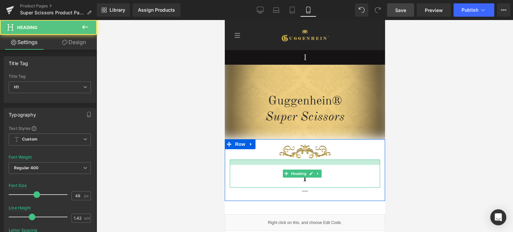
drag, startPoint x: 338, startPoint y: 161, endPoint x: 338, endPoint y: 166, distance: 5.3
click at [338, 166] on div "I Heading" at bounding box center [305, 174] width 150 height 28
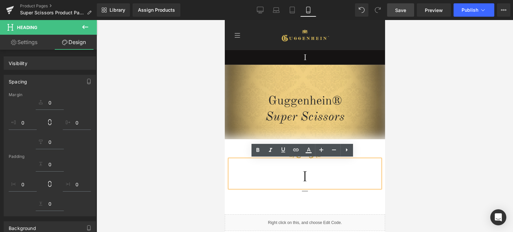
click at [454, 158] on div at bounding box center [305, 126] width 417 height 212
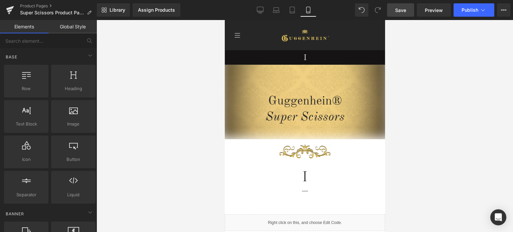
click at [485, 167] on div at bounding box center [305, 126] width 417 height 212
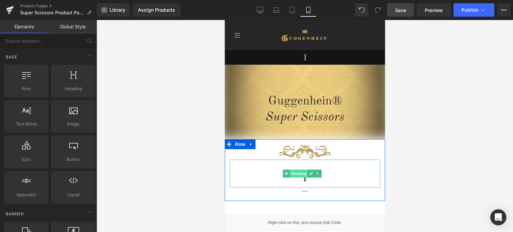
click at [301, 175] on span "Heading" at bounding box center [299, 174] width 18 height 8
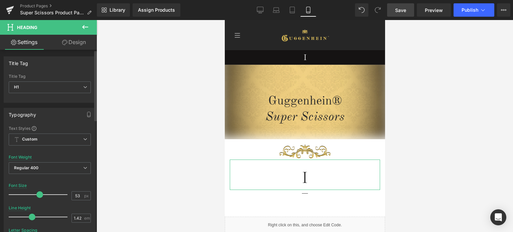
type input "54"
click at [39, 194] on span at bounding box center [40, 194] width 7 height 7
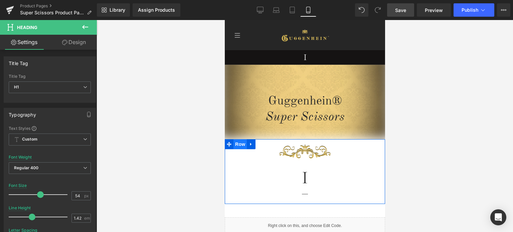
click at [237, 143] on span "Row" at bounding box center [239, 144] width 13 height 10
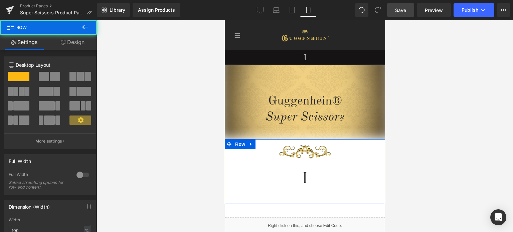
click at [80, 42] on link "Design" at bounding box center [72, 42] width 48 height 15
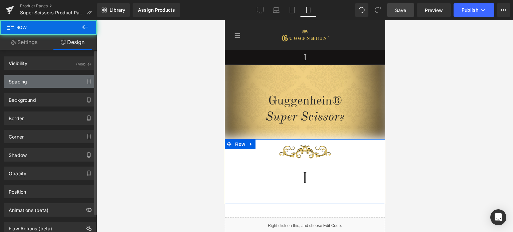
click at [46, 85] on div "Spacing" at bounding box center [50, 81] width 92 height 13
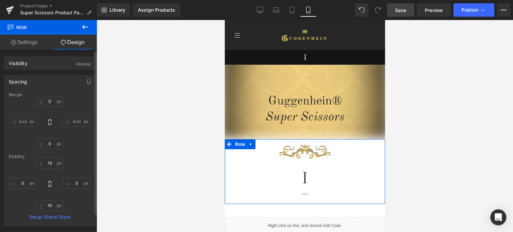
type input "0"
type input "13"
type input "0"
type input "10"
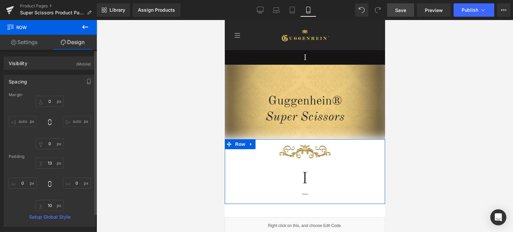
type input "0"
click at [51, 204] on input "10" at bounding box center [50, 205] width 28 height 11
type input "11"
click at [50, 163] on input "13" at bounding box center [50, 163] width 28 height 11
type input "1"
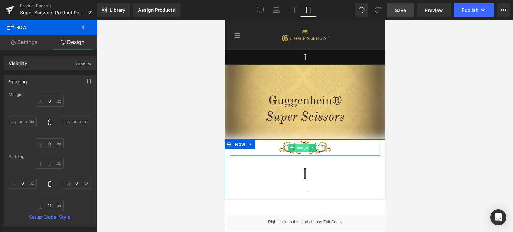
click at [297, 149] on span "Image" at bounding box center [302, 148] width 14 height 8
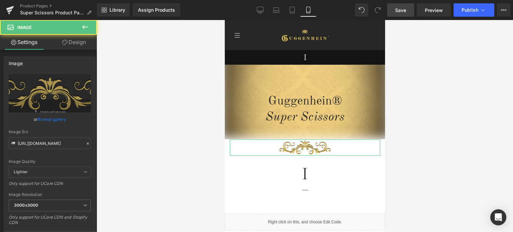
click at [76, 40] on link "Design" at bounding box center [74, 42] width 48 height 15
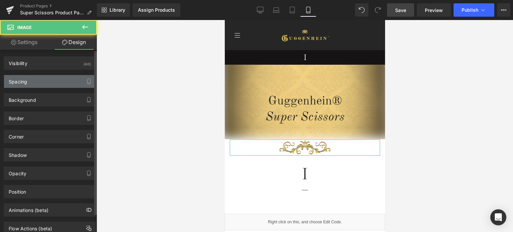
click at [47, 80] on div "Spacing" at bounding box center [50, 81] width 92 height 13
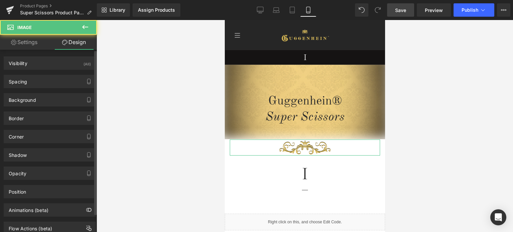
type input "0"
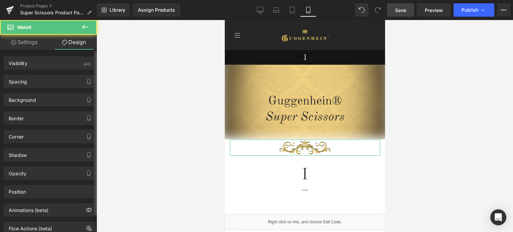
type input "0"
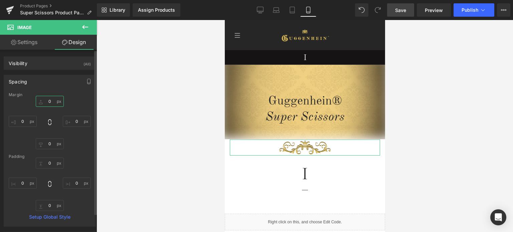
click at [52, 100] on input "0" at bounding box center [50, 101] width 28 height 11
click at [47, 100] on input "5" at bounding box center [50, 101] width 28 height 11
click at [48, 100] on input "9" at bounding box center [50, 101] width 28 height 11
type input "11"
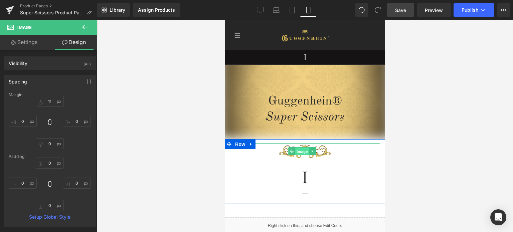
click at [303, 152] on span "Image" at bounding box center [302, 152] width 14 height 8
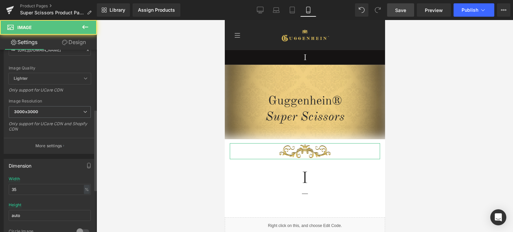
scroll to position [134, 0]
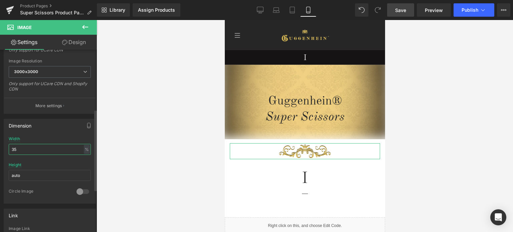
click at [17, 151] on input "35" at bounding box center [50, 149] width 82 height 11
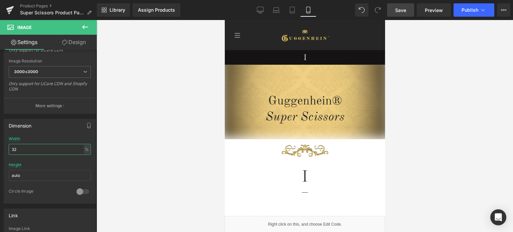
type input "32"
click at [406, 11] on span "Save" at bounding box center [400, 10] width 11 height 7
click at [239, 71] on span "Row" at bounding box center [239, 70] width 13 height 10
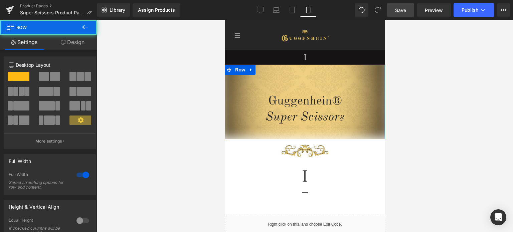
click at [72, 46] on link "Design" at bounding box center [72, 42] width 48 height 15
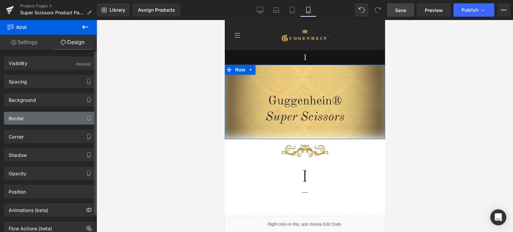
click at [37, 118] on div "Border" at bounding box center [50, 118] width 92 height 13
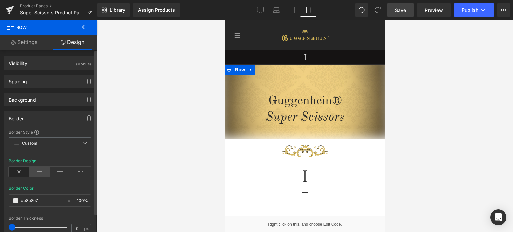
click at [37, 170] on icon at bounding box center [39, 172] width 21 height 10
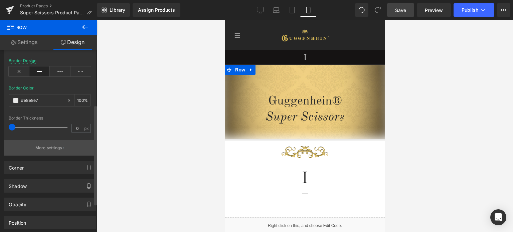
click at [49, 150] on p "More settings" at bounding box center [48, 148] width 27 height 6
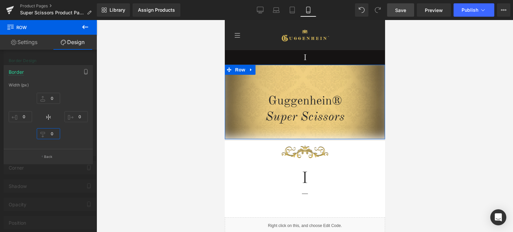
click at [53, 136] on input "0" at bounding box center [48, 133] width 23 height 11
type input "4"
click at [48, 155] on p "Back" at bounding box center [48, 156] width 9 height 5
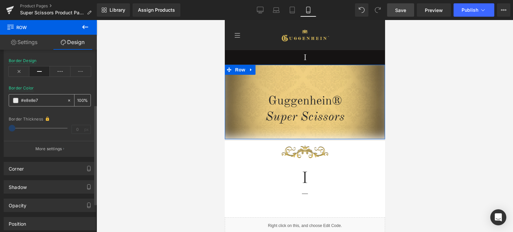
click at [16, 101] on span at bounding box center [15, 100] width 5 height 5
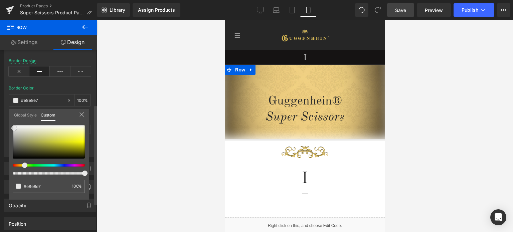
type input "#2d2d24"
type input "#050504"
type input "#000000"
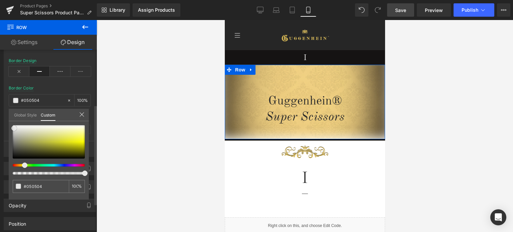
type input "#000000"
drag, startPoint x: 21, startPoint y: 153, endPoint x: 6, endPoint y: 169, distance: 21.3
click at [6, 157] on div "Border Border Style Custom Custom Setup Global Style Custom Setup Global Style …" at bounding box center [50, 81] width 100 height 151
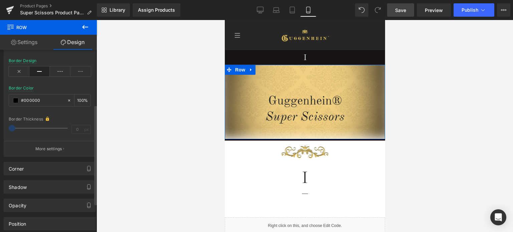
click at [60, 194] on div "Opacity 1 1" at bounding box center [50, 203] width 100 height 18
click at [46, 148] on p "More settings" at bounding box center [48, 149] width 27 height 6
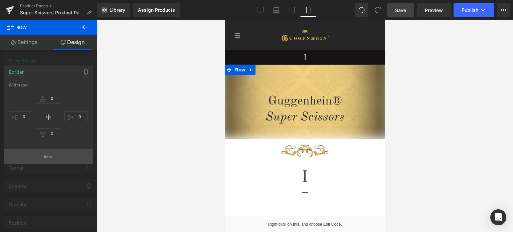
click at [50, 160] on button "Back" at bounding box center [48, 156] width 89 height 15
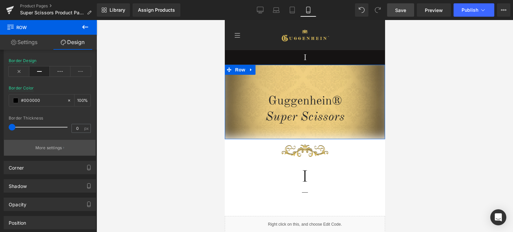
click at [53, 145] on p "More settings" at bounding box center [48, 148] width 27 height 6
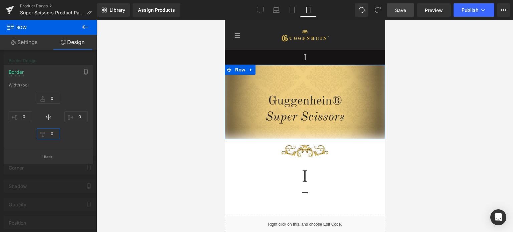
click at [54, 132] on input "0" at bounding box center [48, 133] width 23 height 11
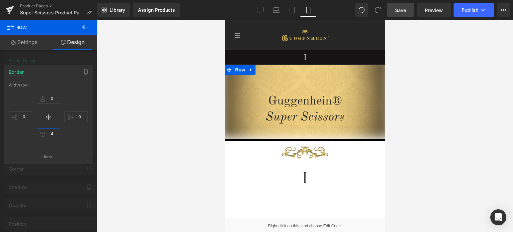
click at [51, 133] on input "4" at bounding box center [48, 133] width 23 height 11
type input "7"
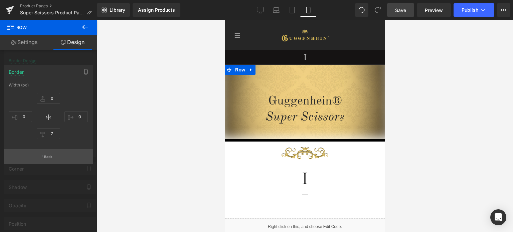
click at [47, 157] on p "Back" at bounding box center [48, 156] width 9 height 5
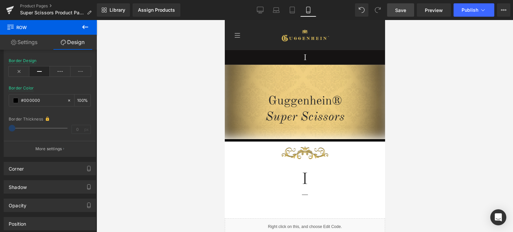
click at [400, 10] on span "Save" at bounding box center [400, 10] width 11 height 7
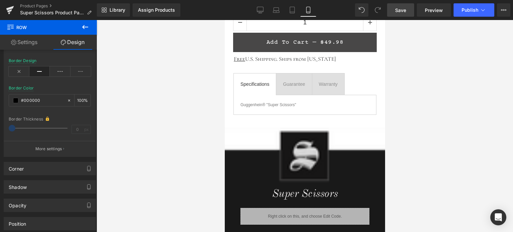
scroll to position [367, 0]
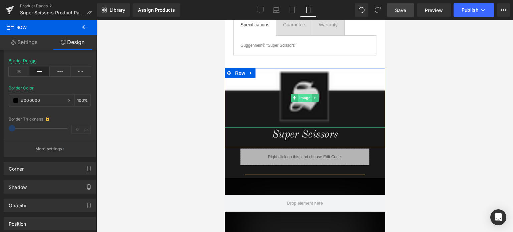
click at [301, 97] on span "Image" at bounding box center [305, 98] width 14 height 8
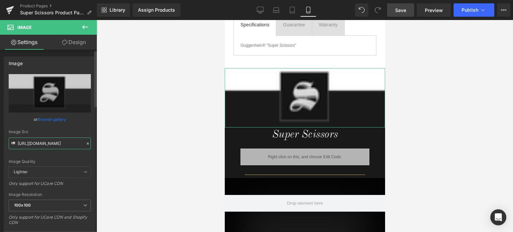
click at [47, 145] on input "[URL][DOMAIN_NAME]" at bounding box center [50, 144] width 82 height 12
paste input "1_7c787a1a-c2d5-4c09-8bc6-ab4ed23613bd.png?v=1757160517"
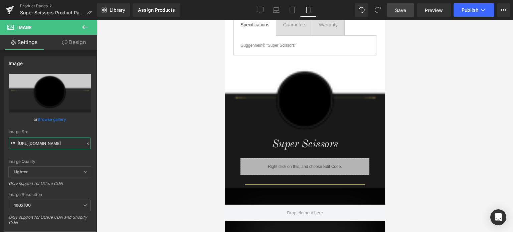
type input "[URL][DOMAIN_NAME]"
click at [407, 9] on link "Save" at bounding box center [400, 9] width 27 height 13
click at [402, 10] on span "Save" at bounding box center [400, 10] width 11 height 7
click at [398, 9] on span "Save" at bounding box center [400, 10] width 11 height 7
